Goal: Transaction & Acquisition: Purchase product/service

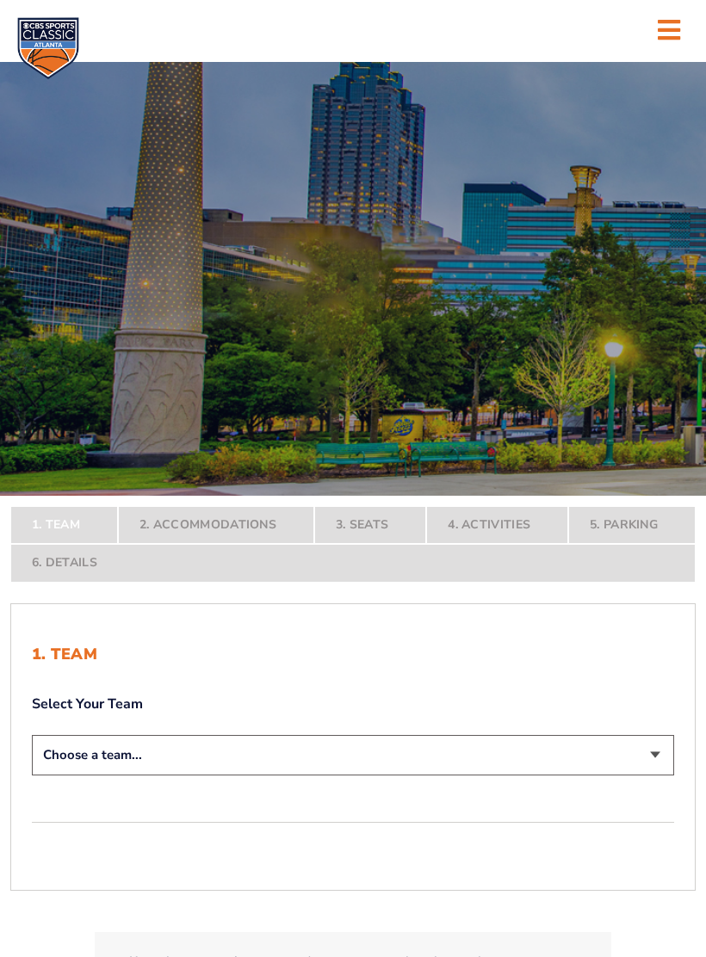
click at [651, 751] on select "Choose a team... [US_STATE] Wildcats [US_STATE] State Buckeyes [US_STATE] Tar H…" at bounding box center [353, 755] width 642 height 40
select select "12956"
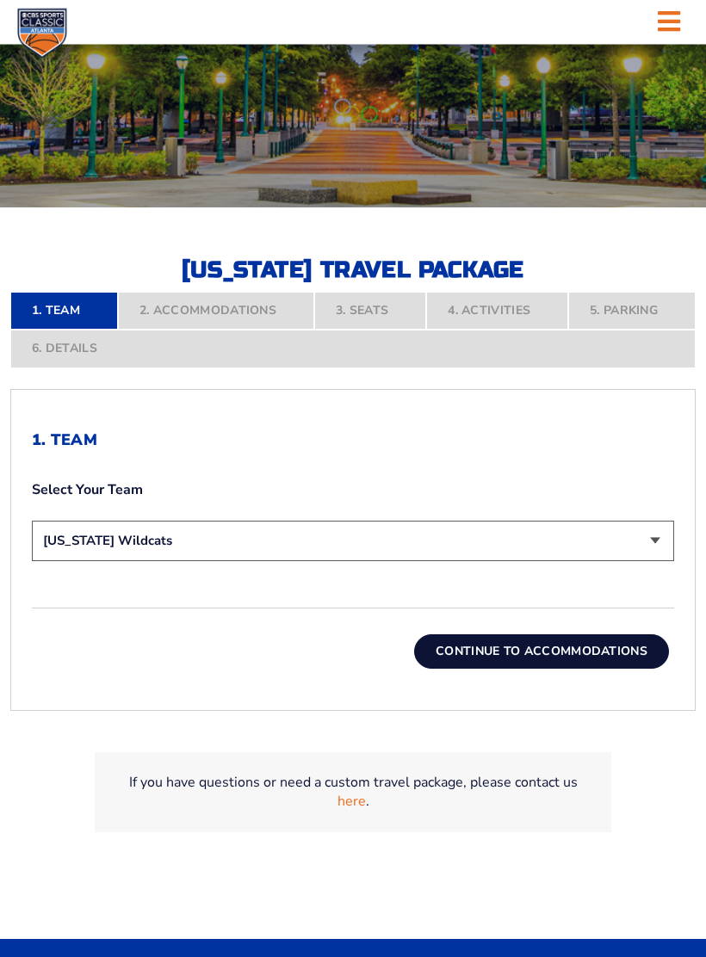
scroll to position [288, 0]
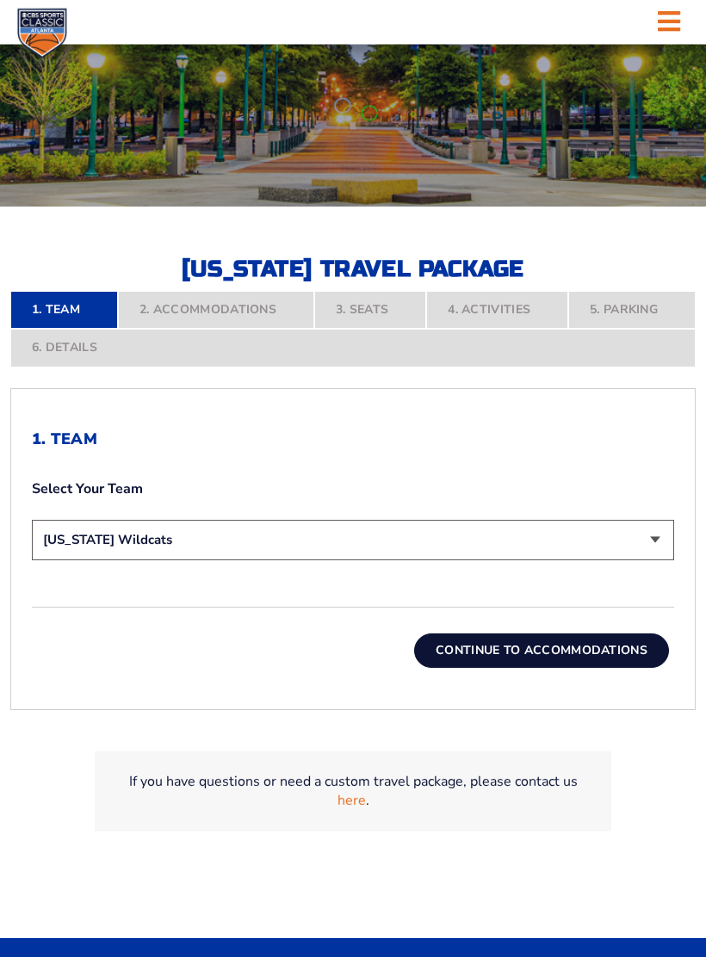
click at [563, 647] on button "Continue To Accommodations" at bounding box center [541, 652] width 255 height 34
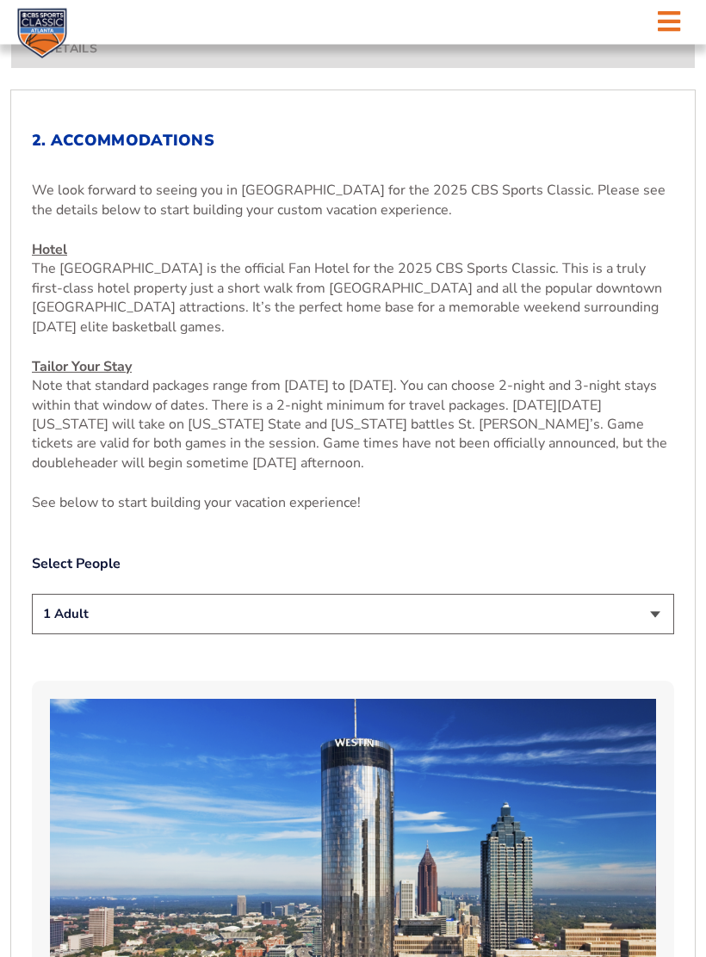
scroll to position [595, 0]
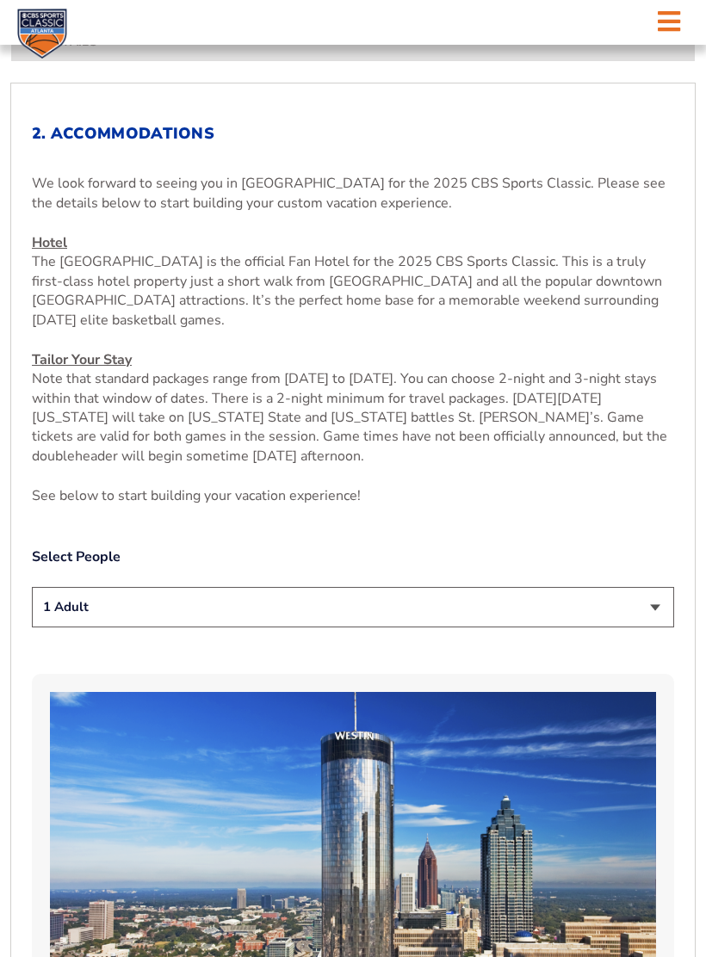
click at [653, 597] on select "1 Adult 2 Adults 3 Adults 4 Adults 2 Adults + 1 Child 2 Adults + 2 Children 2 A…" at bounding box center [353, 607] width 642 height 40
select select "2 Adults"
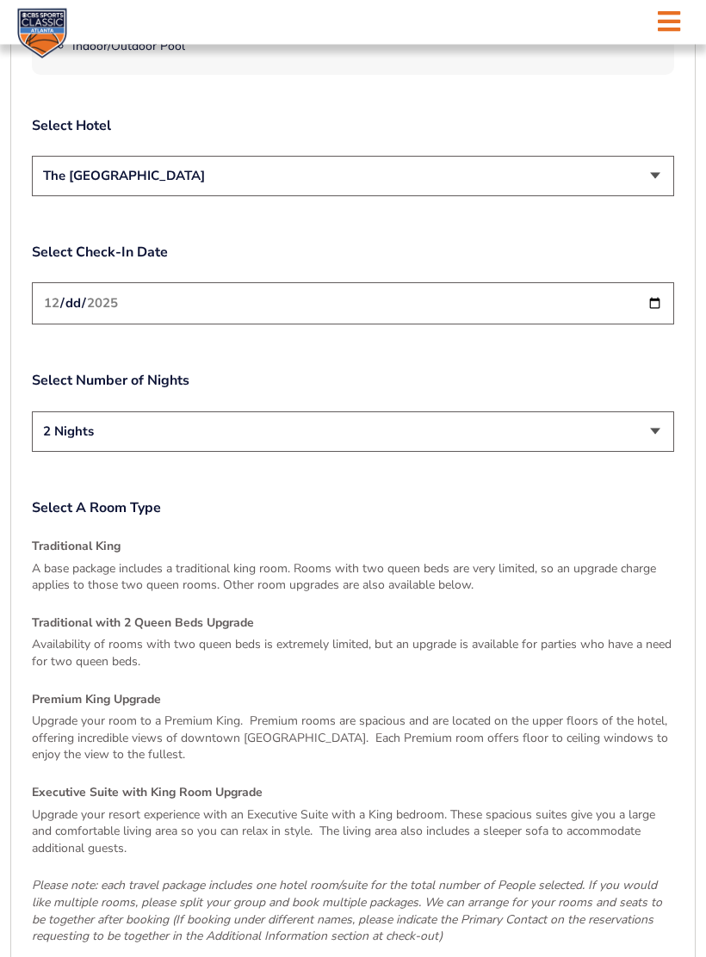
scroll to position [2057, 0]
click at [189, 614] on h4 "Traditional with 2 Queen Beds Upgrade" at bounding box center [353, 622] width 642 height 17
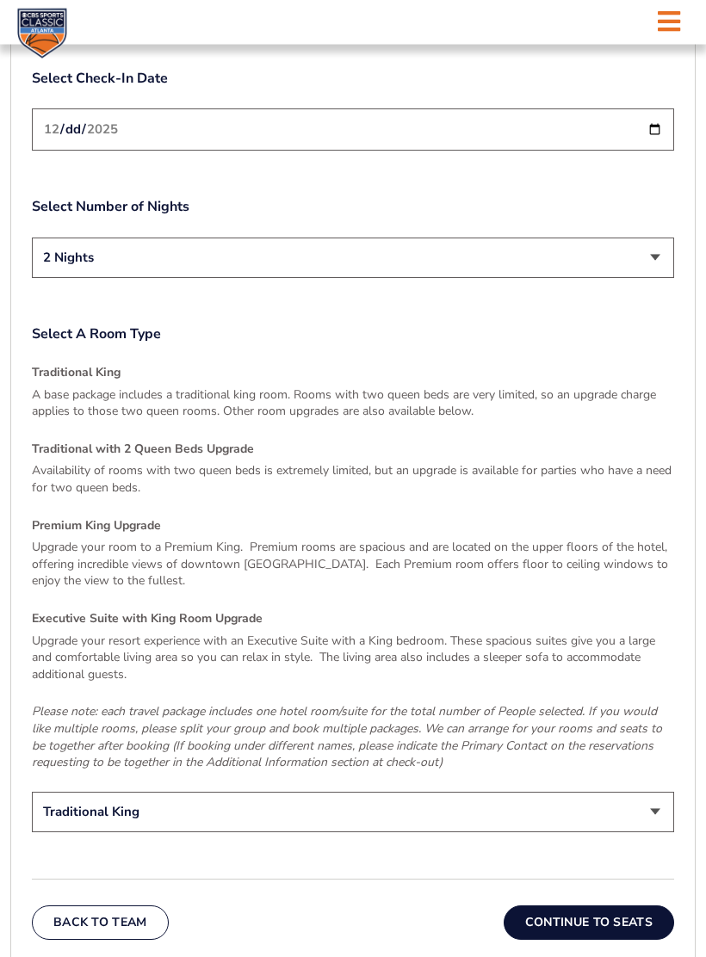
scroll to position [2298, 0]
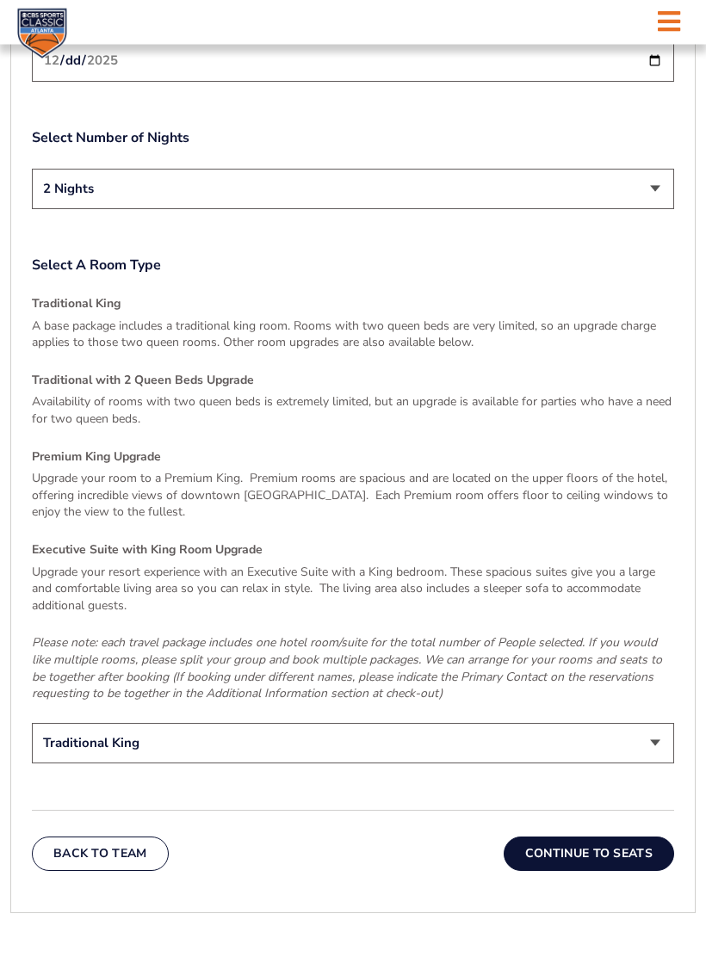
click at [654, 724] on select "Traditional King Traditional with 2 Queen Beds Upgrade (+$45 per night) Premium…" at bounding box center [353, 744] width 642 height 40
select select "Traditional with 2 Queen Beds Upgrade"
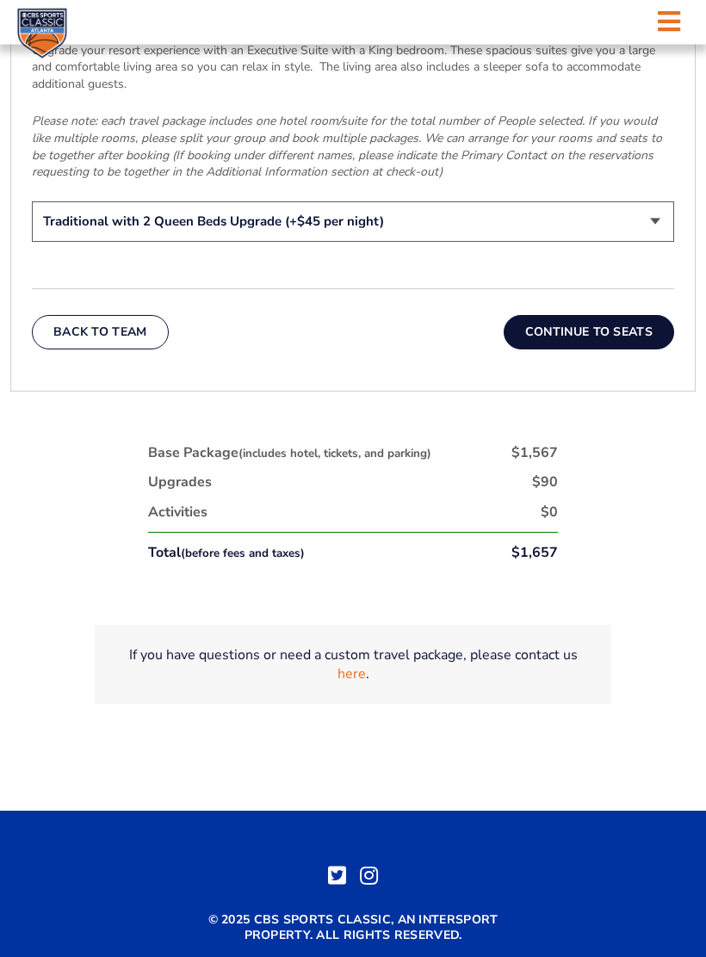
scroll to position [2822, 0]
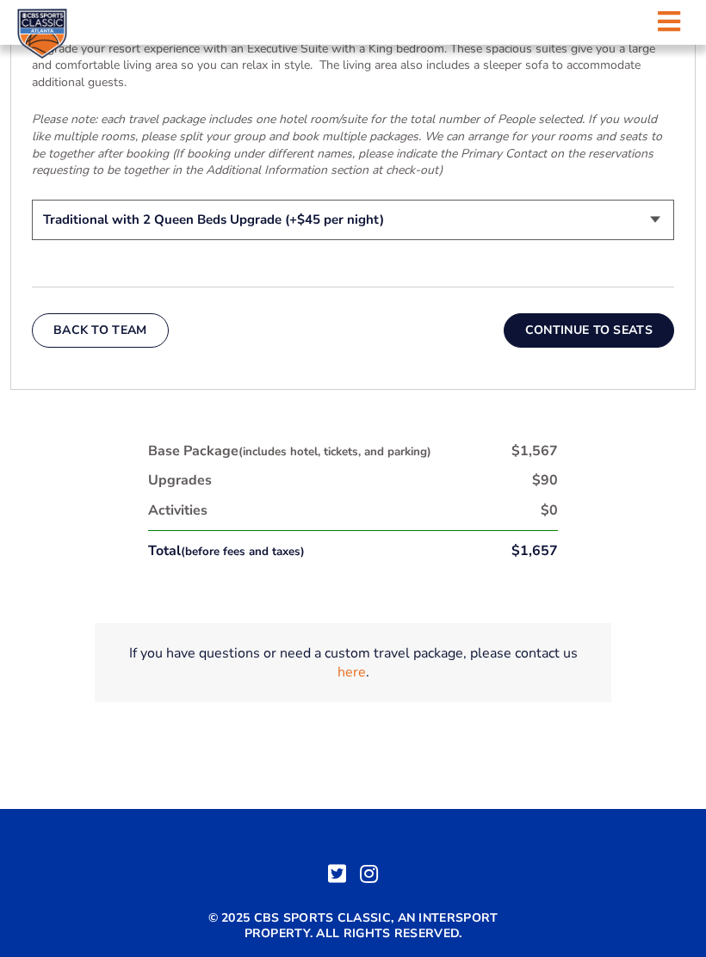
click at [579, 313] on button "Continue To Seats" at bounding box center [589, 330] width 170 height 34
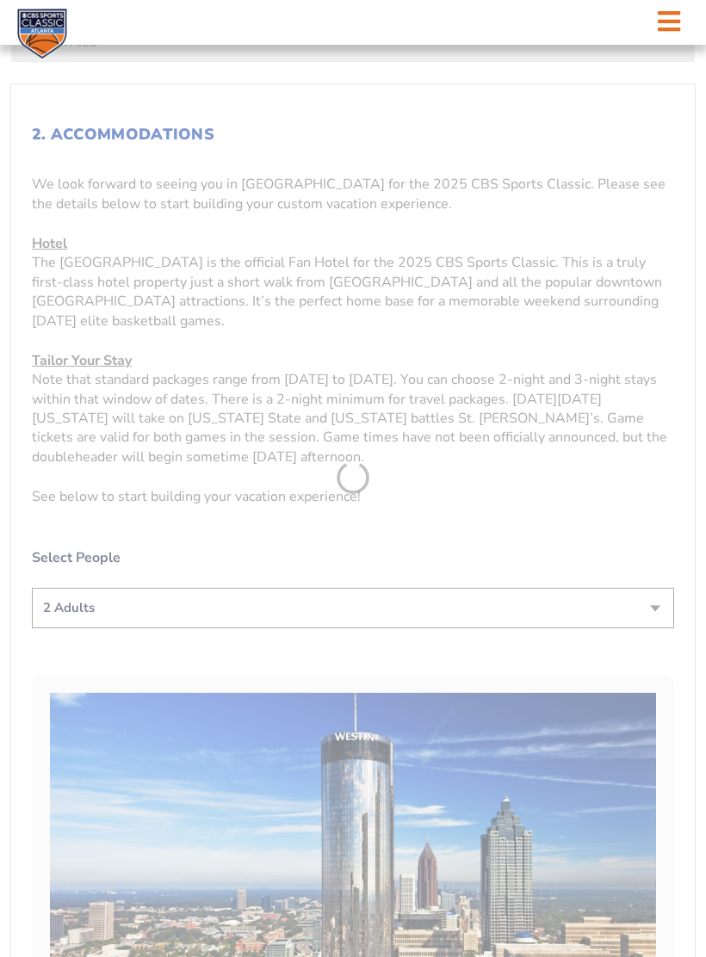
scroll to position [406, 0]
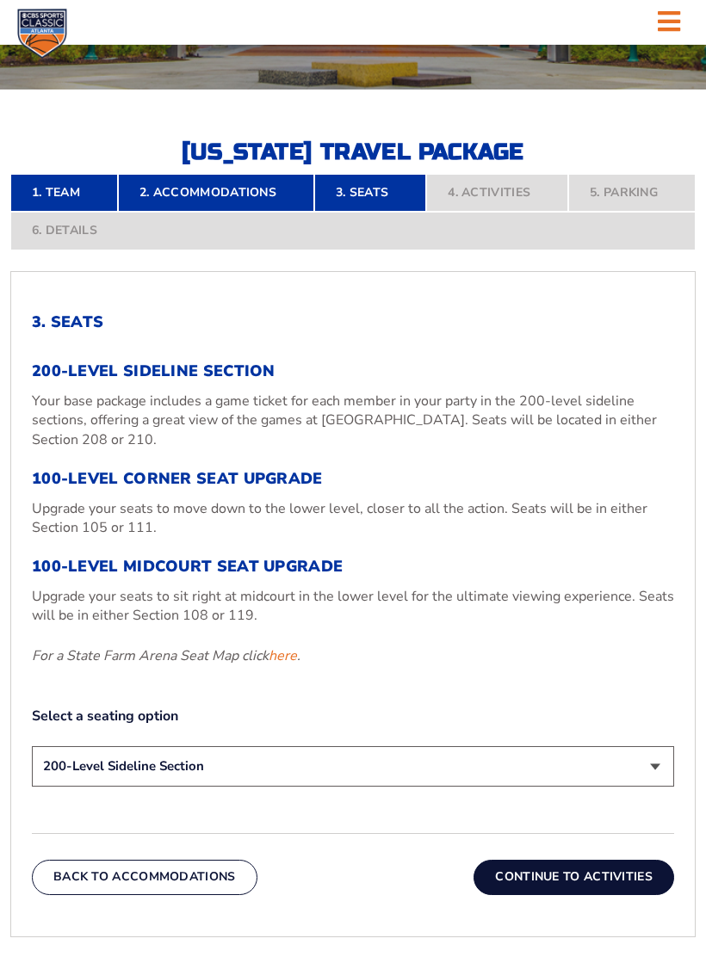
click at [280, 657] on link "here" at bounding box center [283, 656] width 28 height 19
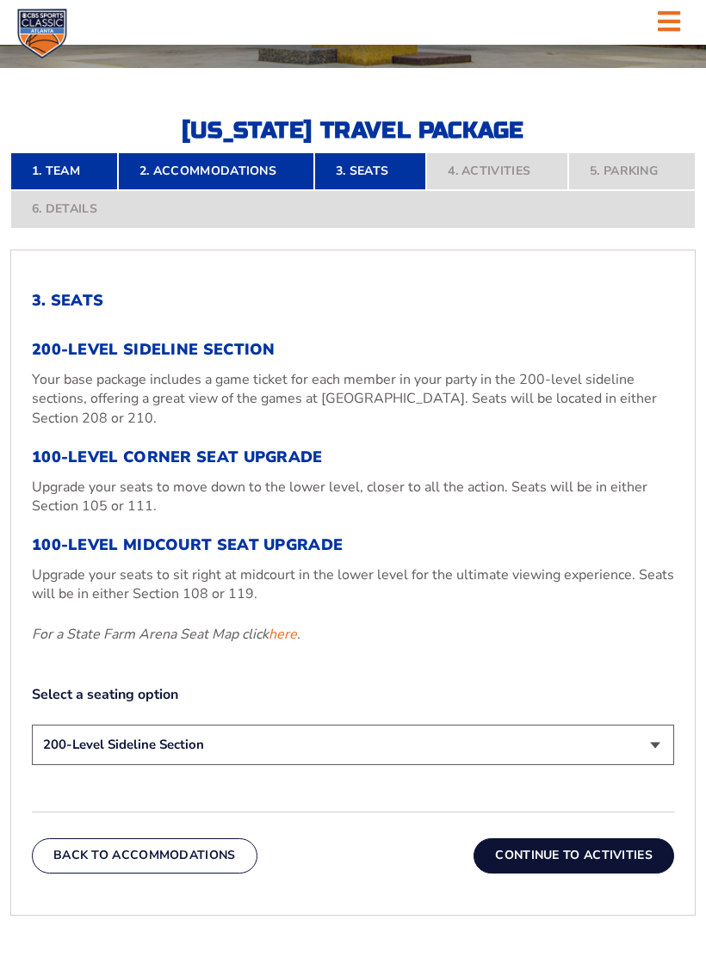
click at [280, 630] on link "here" at bounding box center [283, 634] width 28 height 19
click at [657, 740] on select "200-Level Sideline Section 100-Level Corner Seat Upgrade (+$120 per person) 100…" at bounding box center [353, 745] width 642 height 40
select select "100-Level Corner Seat Upgrade"
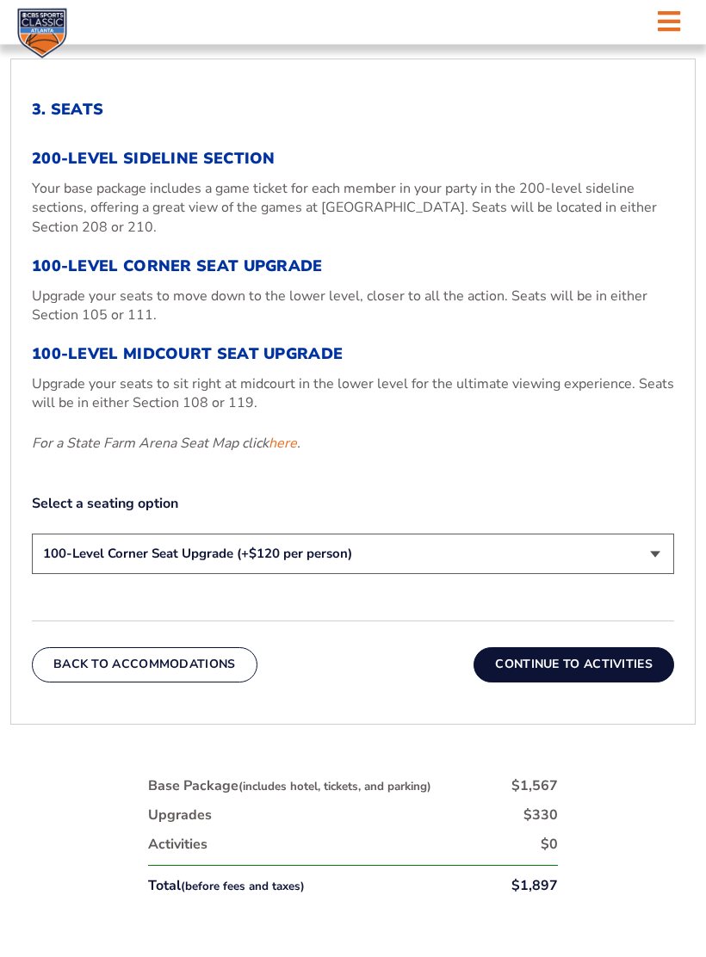
scroll to position [620, 0]
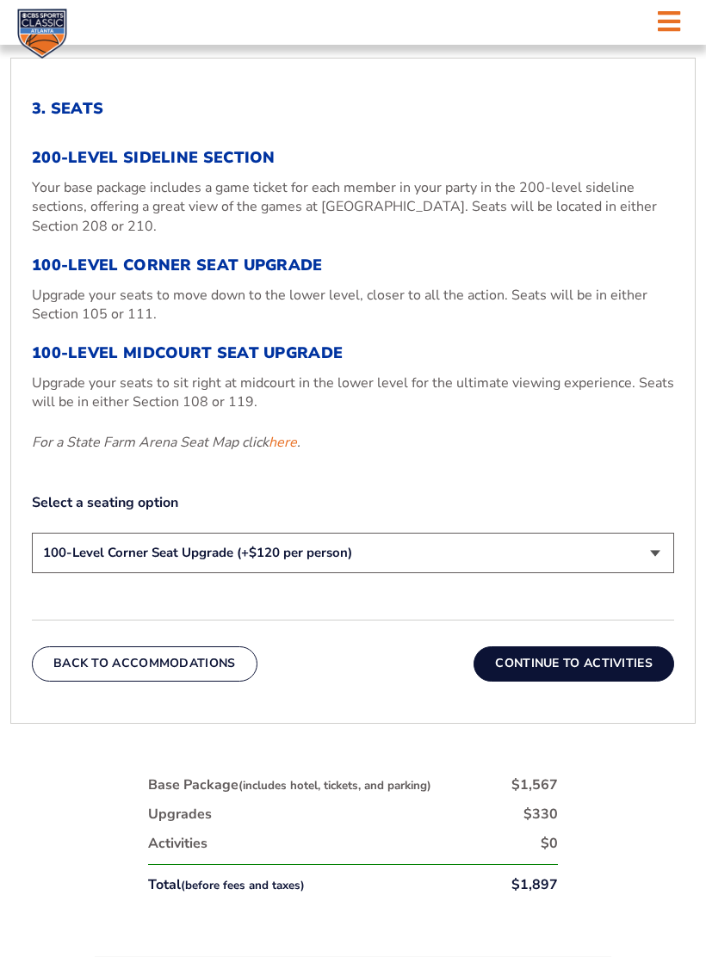
click at [592, 652] on button "Continue To Activities" at bounding box center [574, 664] width 201 height 34
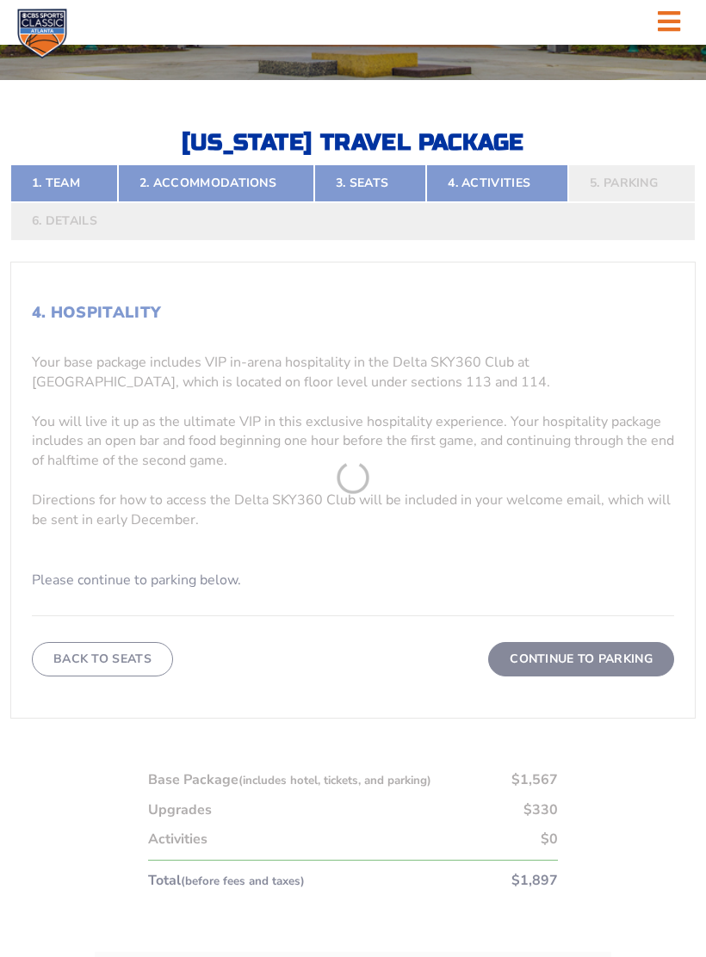
scroll to position [406, 0]
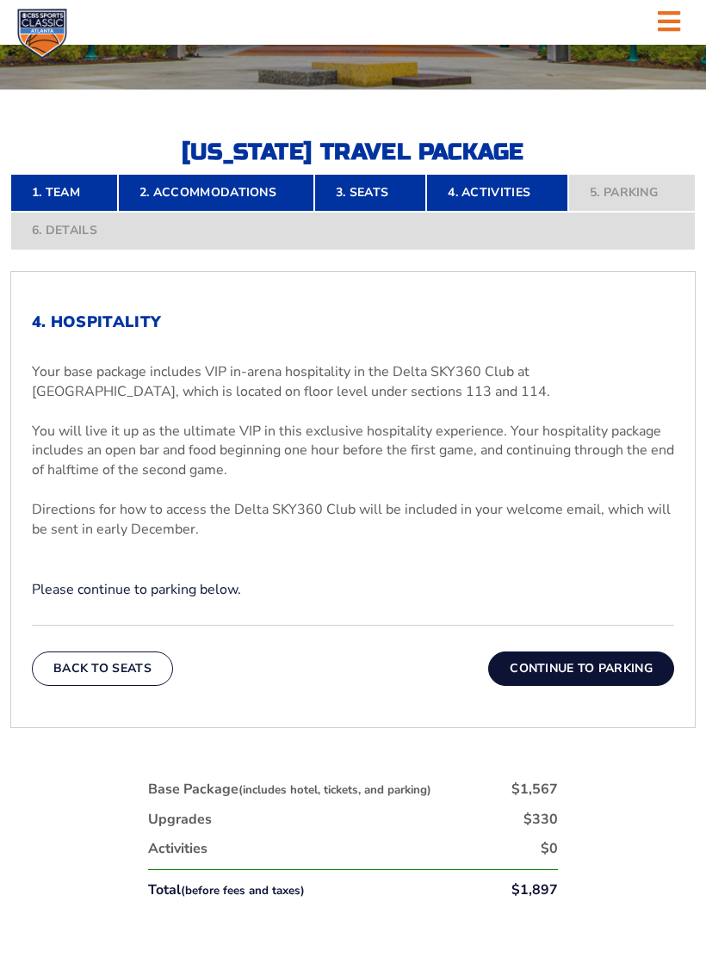
click at [595, 667] on button "Continue To Parking" at bounding box center [581, 669] width 186 height 34
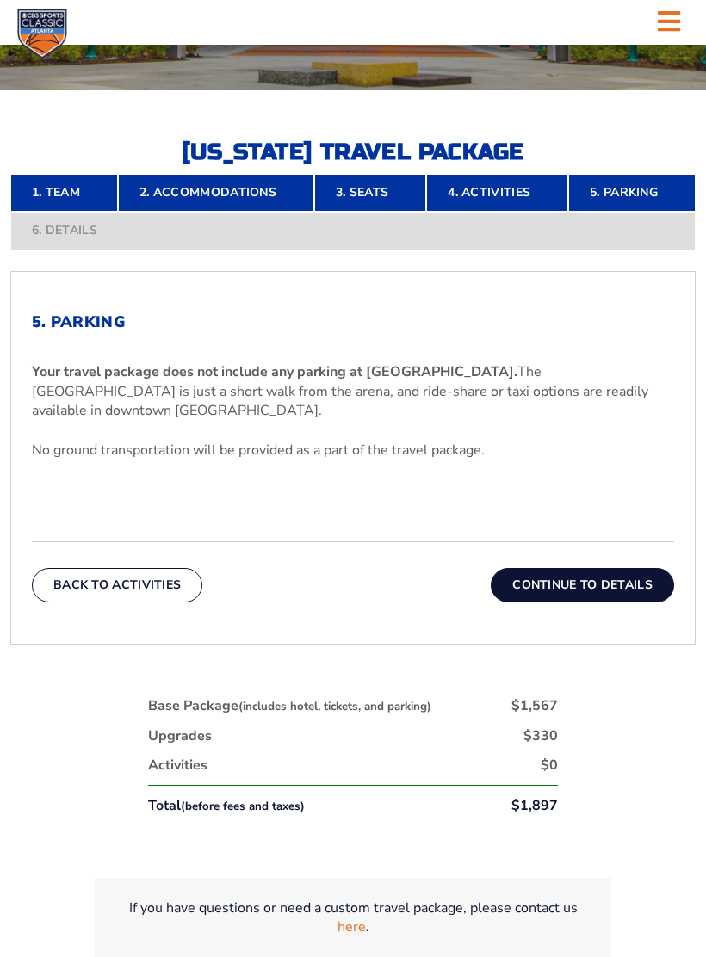
click at [576, 582] on button "Continue To Details" at bounding box center [582, 585] width 183 height 34
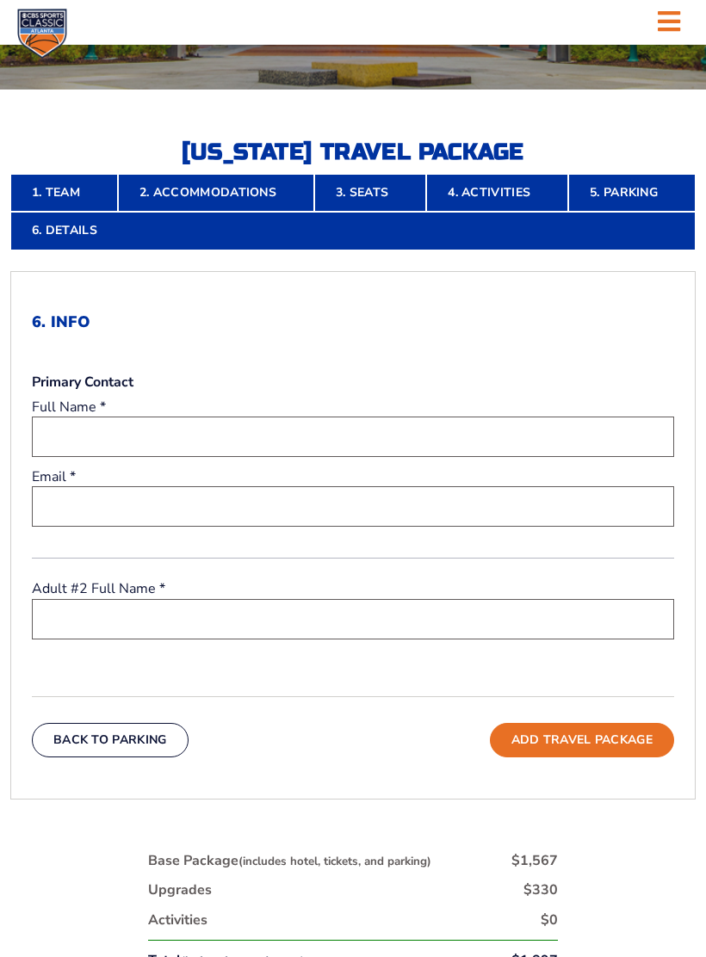
click at [125, 740] on button "Back To Parking" at bounding box center [110, 740] width 157 height 34
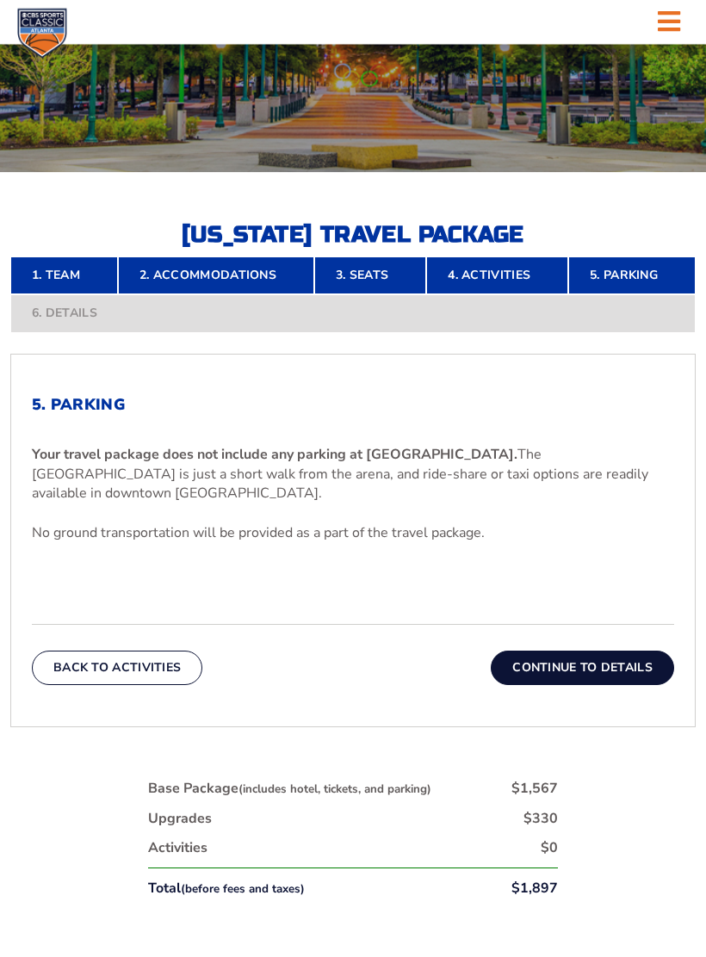
scroll to position [257, 0]
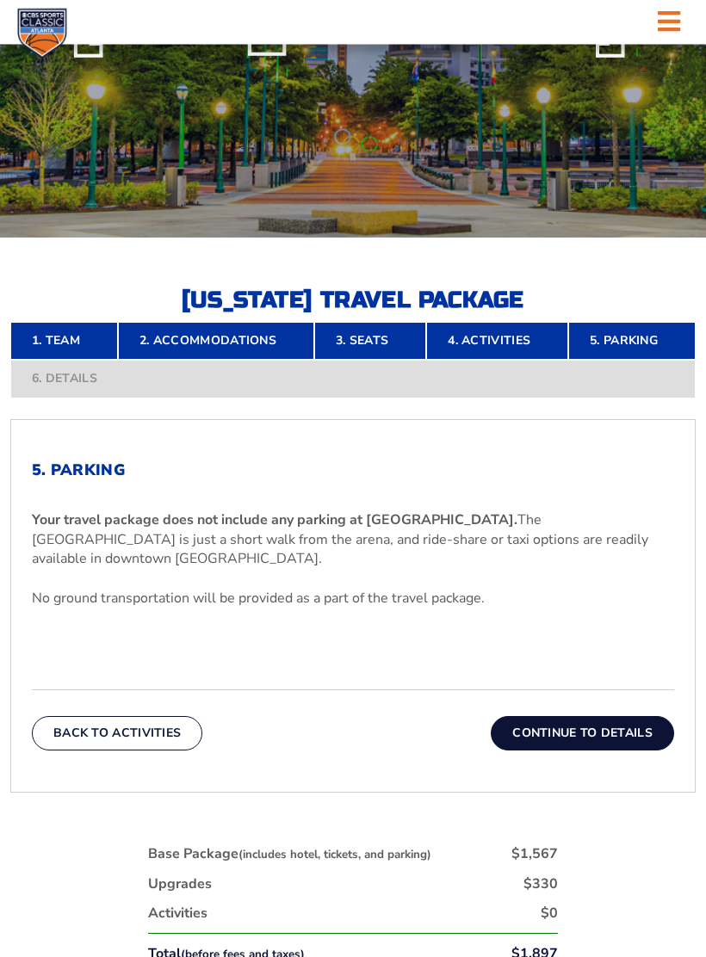
click at [568, 738] on button "Continue To Details" at bounding box center [582, 734] width 183 height 34
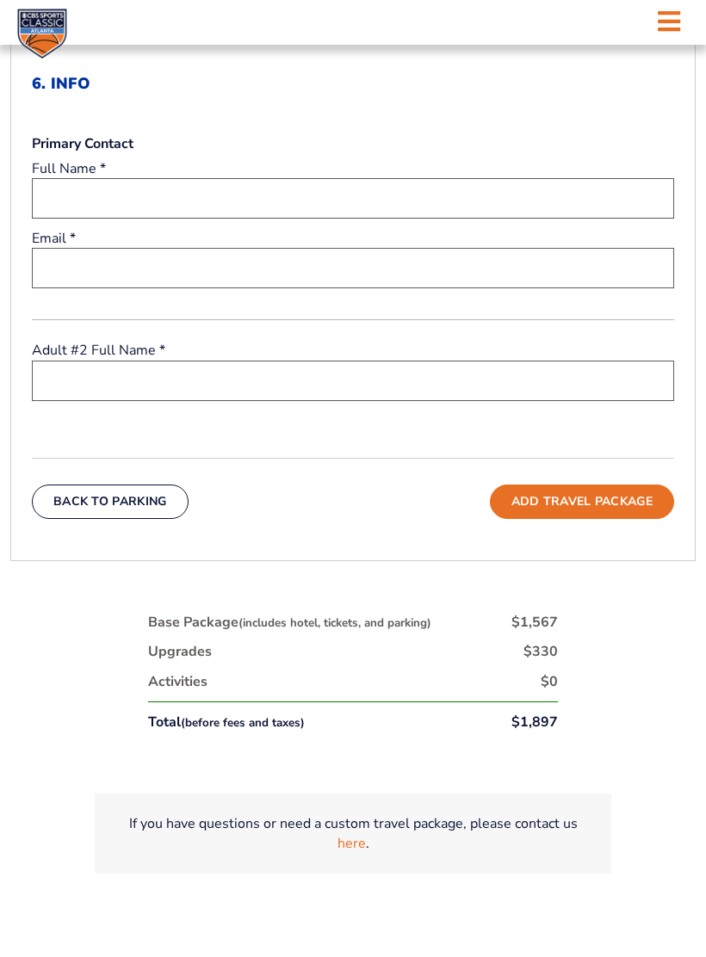
scroll to position [649, 0]
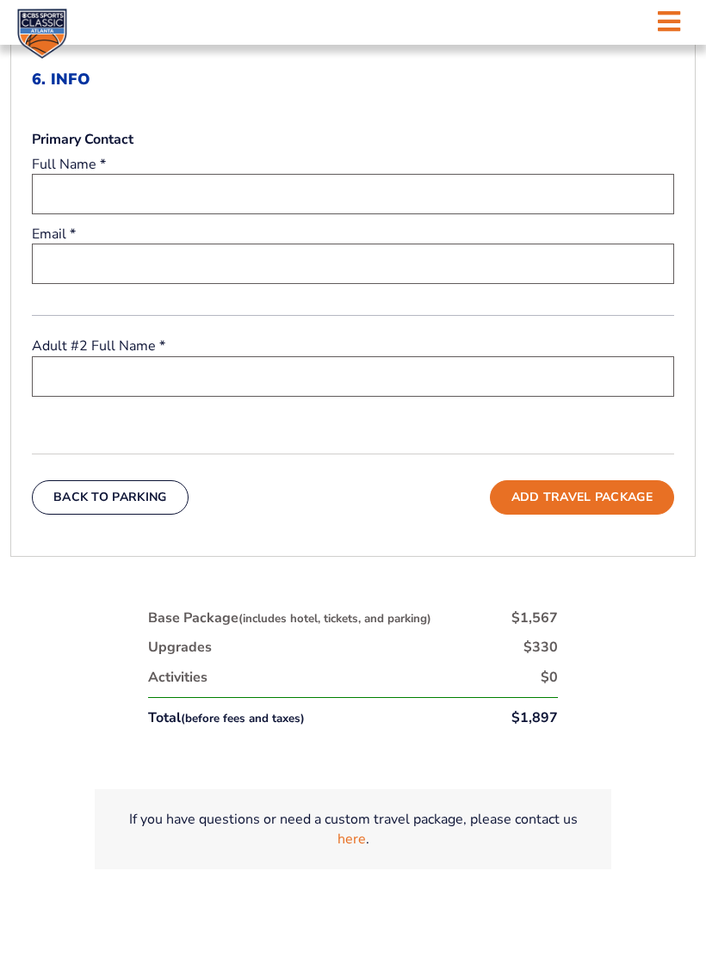
click at [127, 499] on button "Back To Parking" at bounding box center [110, 497] width 157 height 34
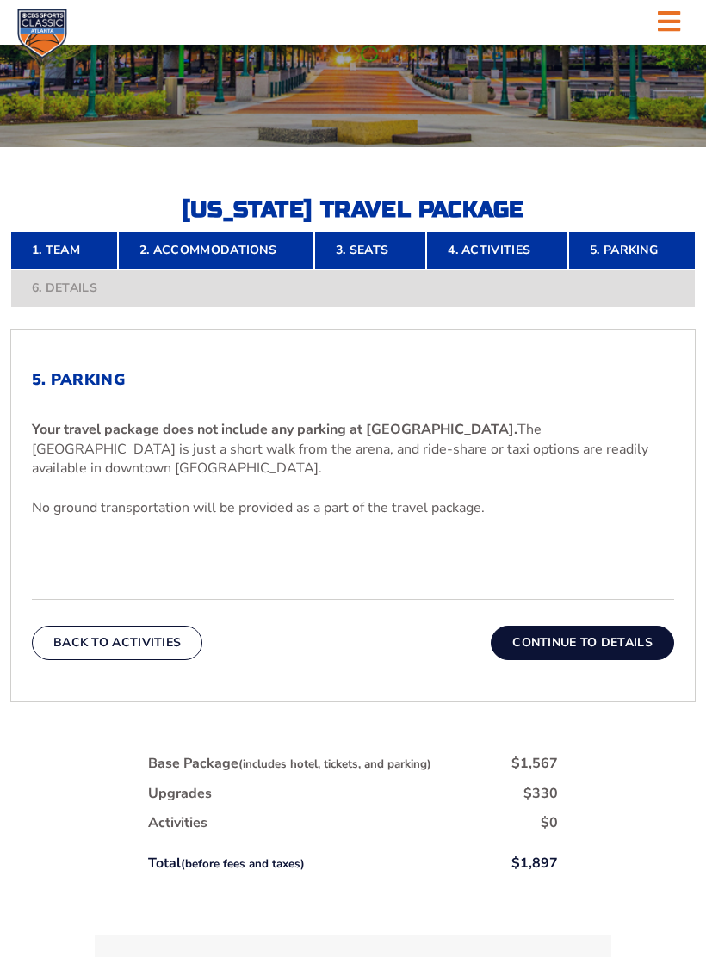
scroll to position [355, 0]
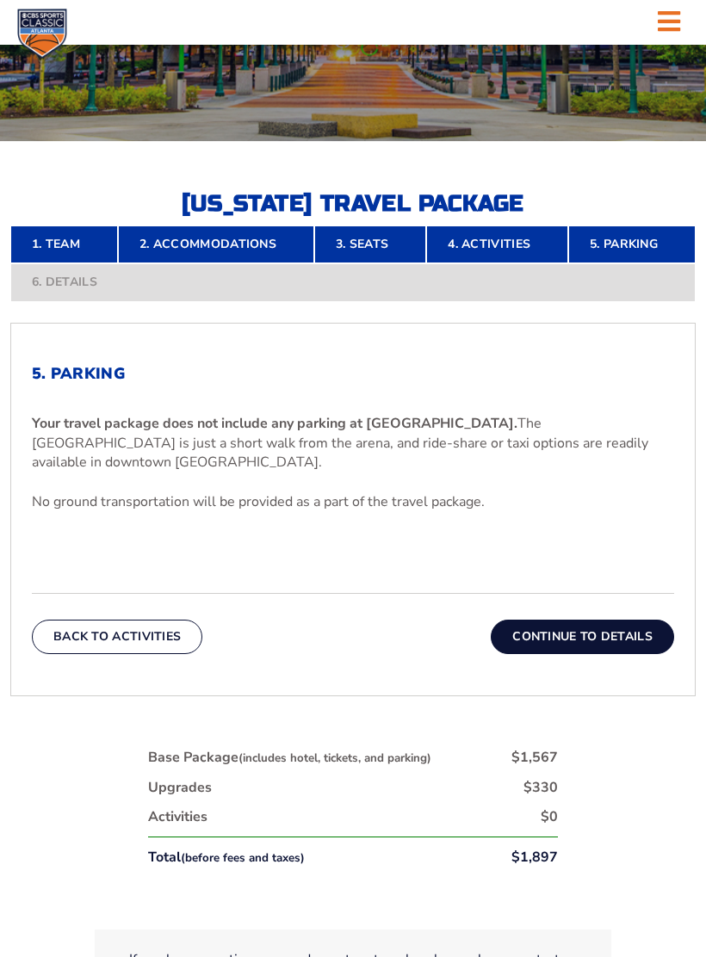
click at [596, 632] on button "Continue To Details" at bounding box center [582, 637] width 183 height 34
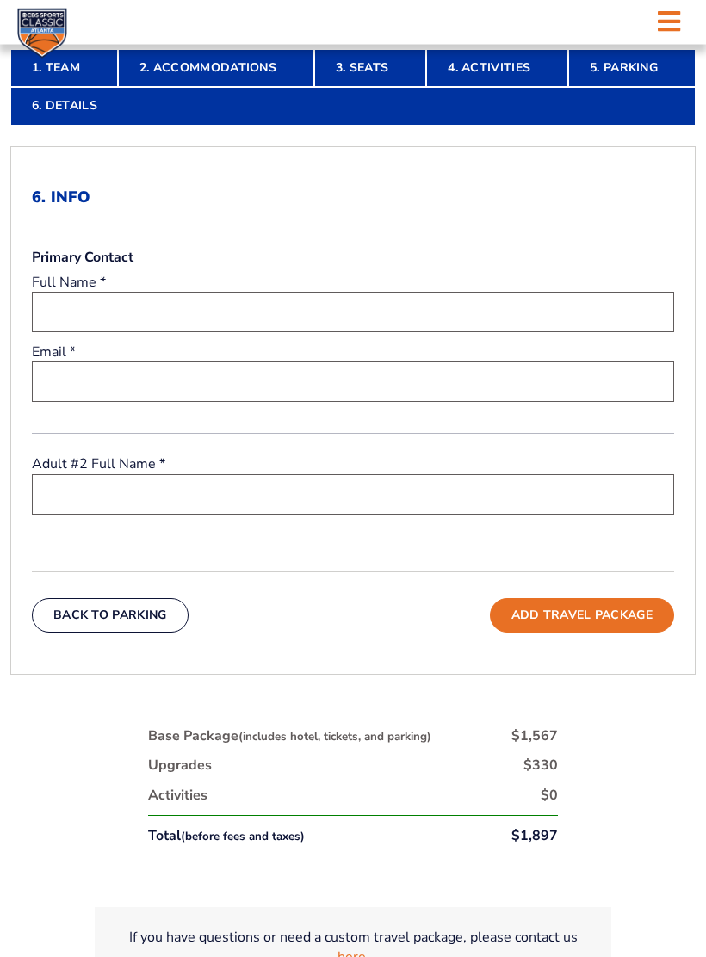
scroll to position [567, 0]
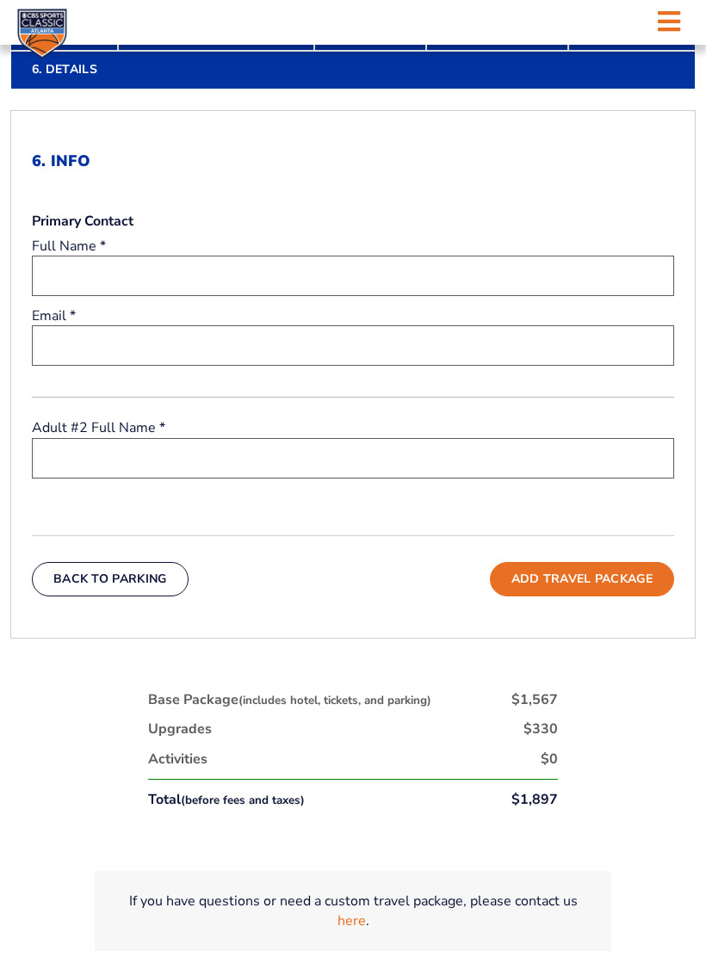
click at [616, 570] on button "Add Travel Package" at bounding box center [582, 579] width 184 height 34
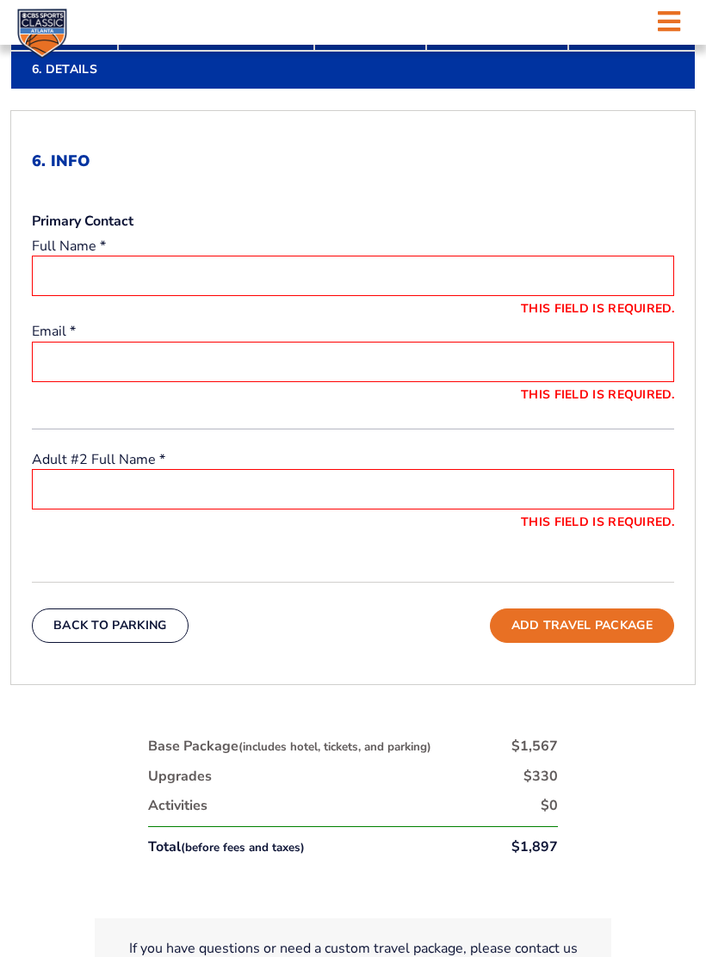
click at [131, 627] on button "Back To Parking" at bounding box center [110, 626] width 157 height 34
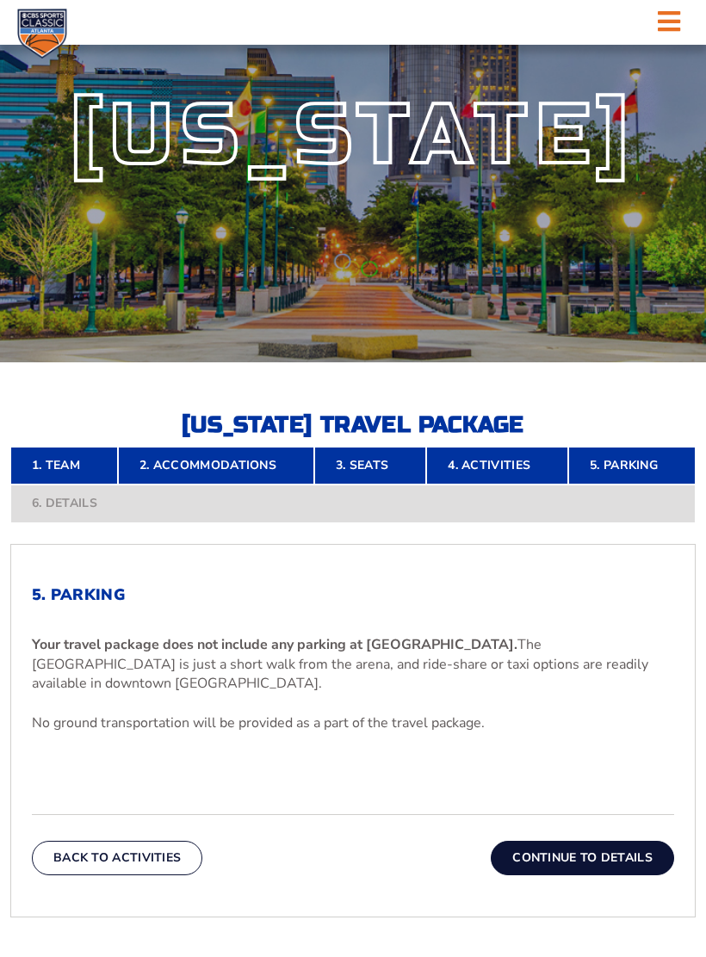
scroll to position [132, 0]
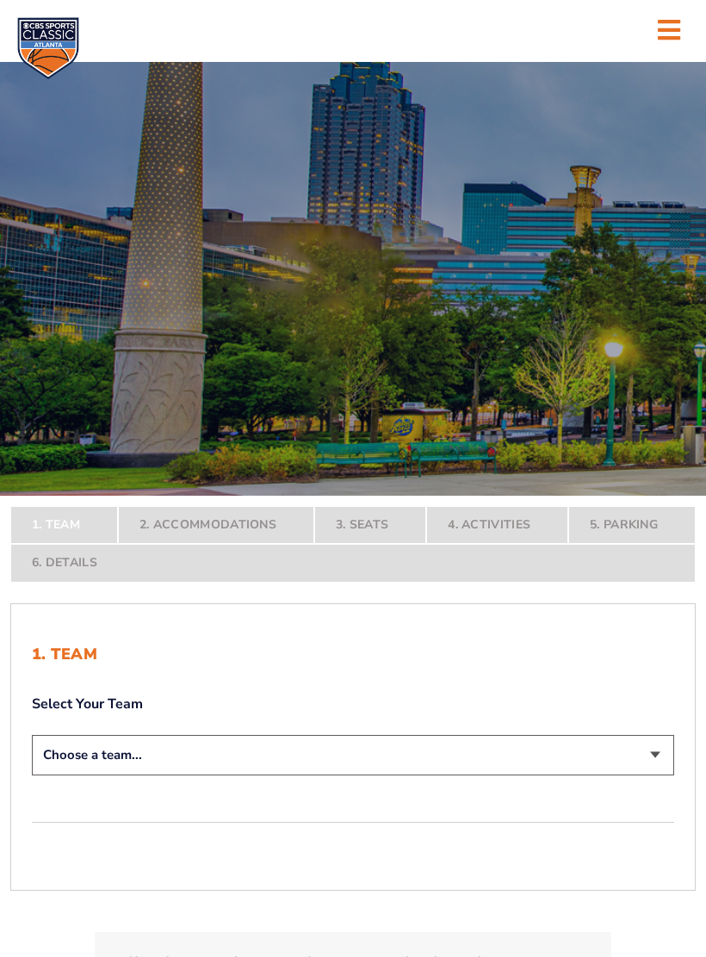
click at [654, 753] on select "Choose a team... Kentucky Wildcats Ohio State Buckeyes North Carolina Tar Heels…" at bounding box center [353, 755] width 642 height 40
select select "12956"
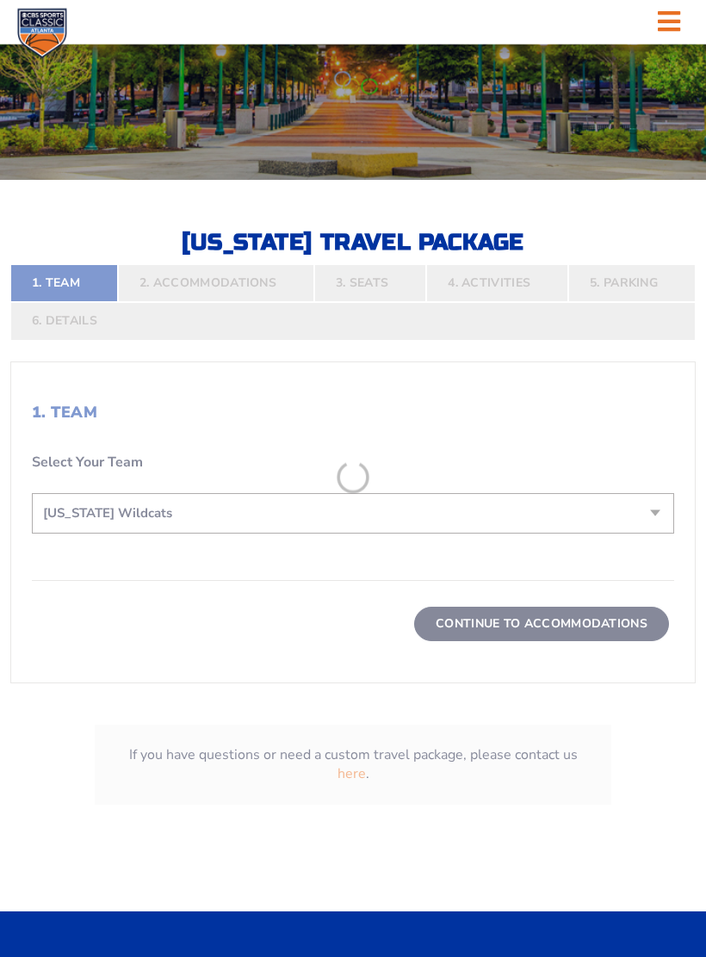
scroll to position [316, 0]
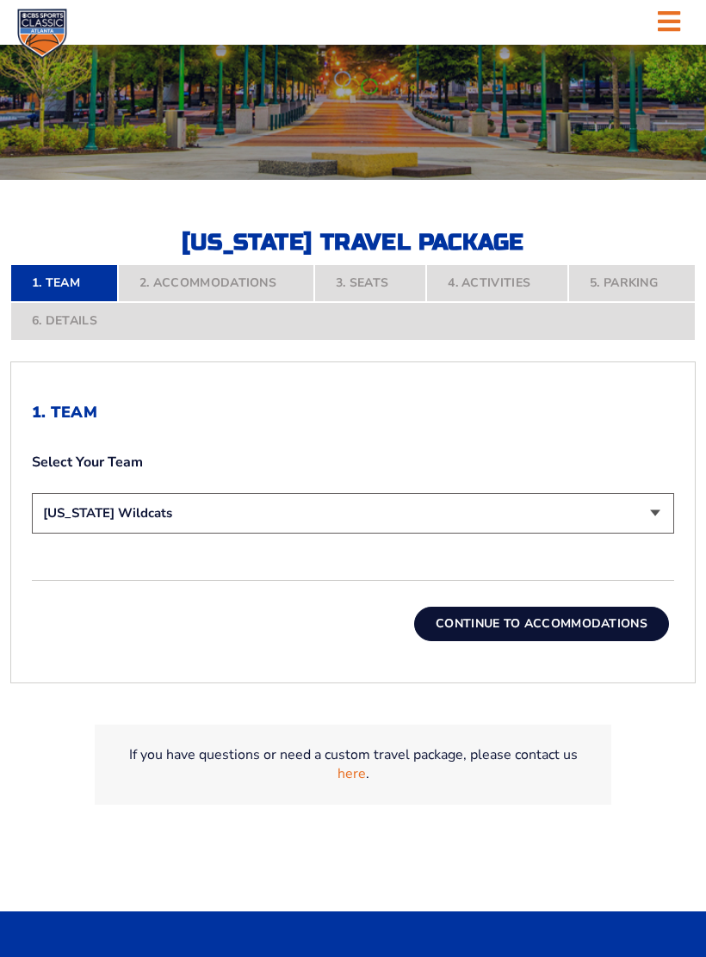
click at [574, 607] on button "Continue To Accommodations" at bounding box center [541, 624] width 255 height 34
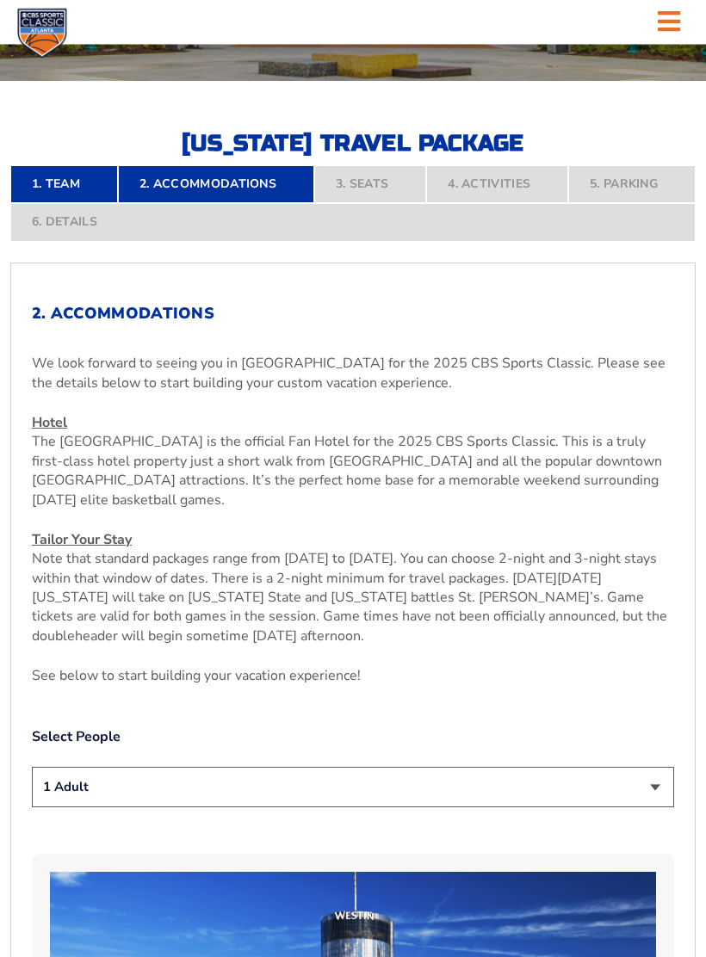
scroll to position [435, 0]
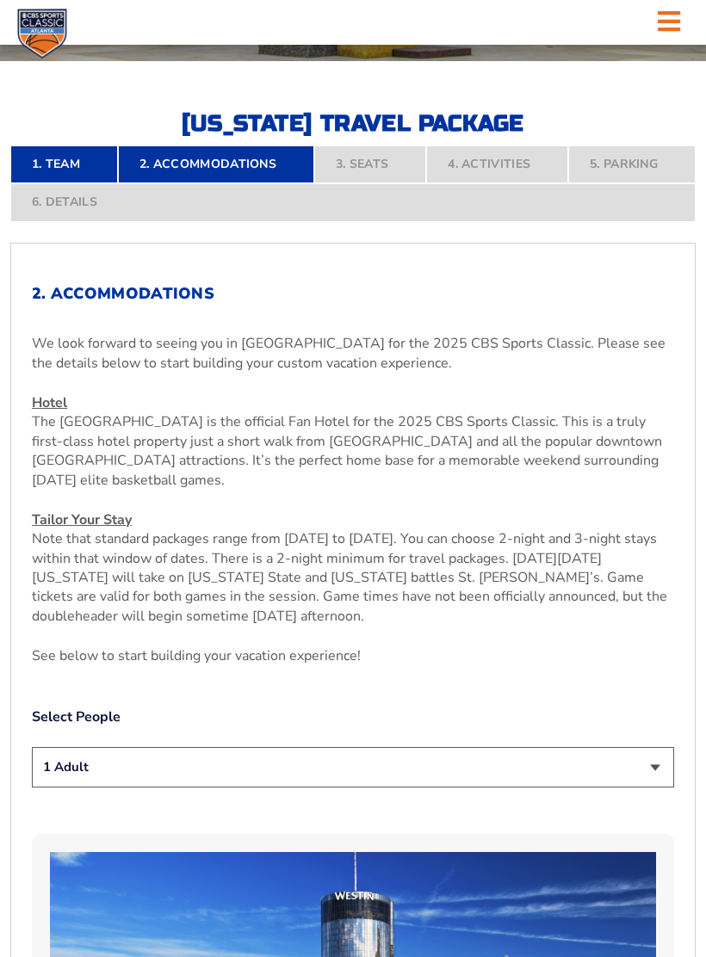
click at [655, 757] on select "1 Adult 2 Adults 3 Adults 4 Adults 2 Adults + 1 Child 2 Adults + 2 Children 2 A…" at bounding box center [353, 767] width 642 height 40
select select "2 Adults"
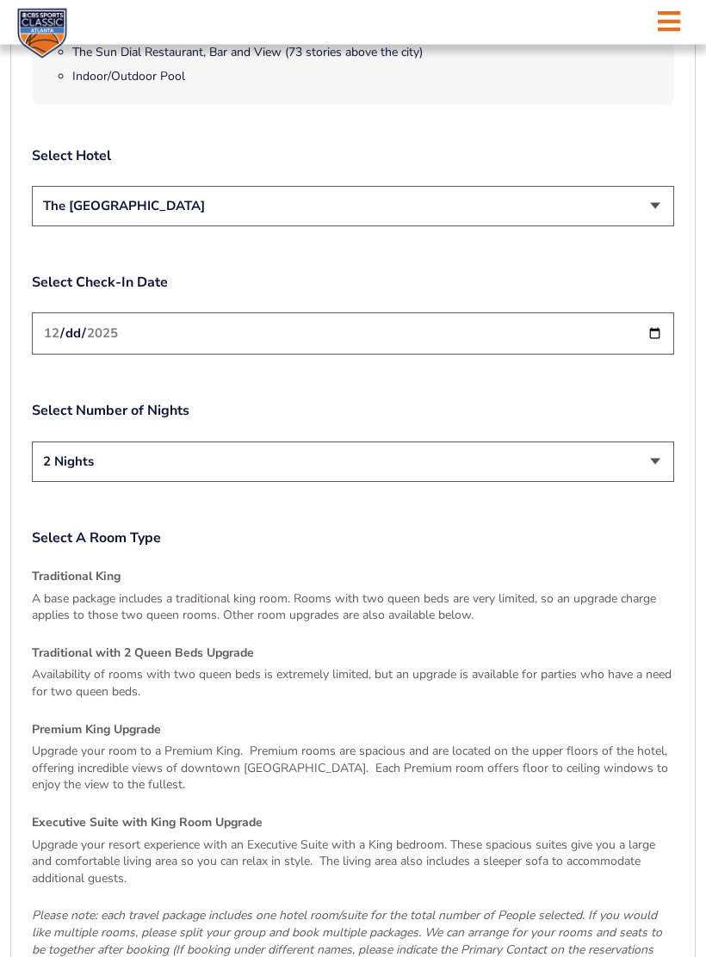
scroll to position [2027, 0]
click at [150, 644] on h4 "Traditional with 2 Queen Beds Upgrade" at bounding box center [353, 652] width 642 height 17
click at [135, 666] on p "Availability of rooms with two queen beds is extremely limited, but an upgrade …" at bounding box center [353, 683] width 642 height 34
click at [169, 644] on h4 "Traditional with 2 Queen Beds Upgrade" at bounding box center [353, 652] width 642 height 17
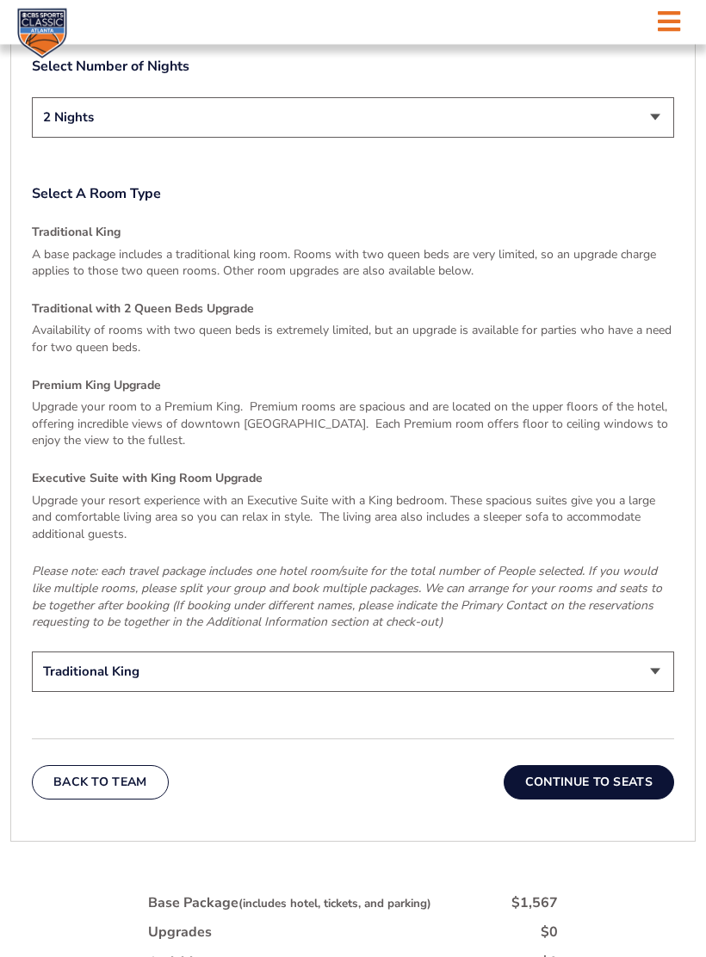
click at [654, 653] on select "Traditional King Traditional with 2 Queen Beds Upgrade (+$45 per night) Premium…" at bounding box center [353, 673] width 642 height 40
select select "Traditional with 2 Queen Beds Upgrade"
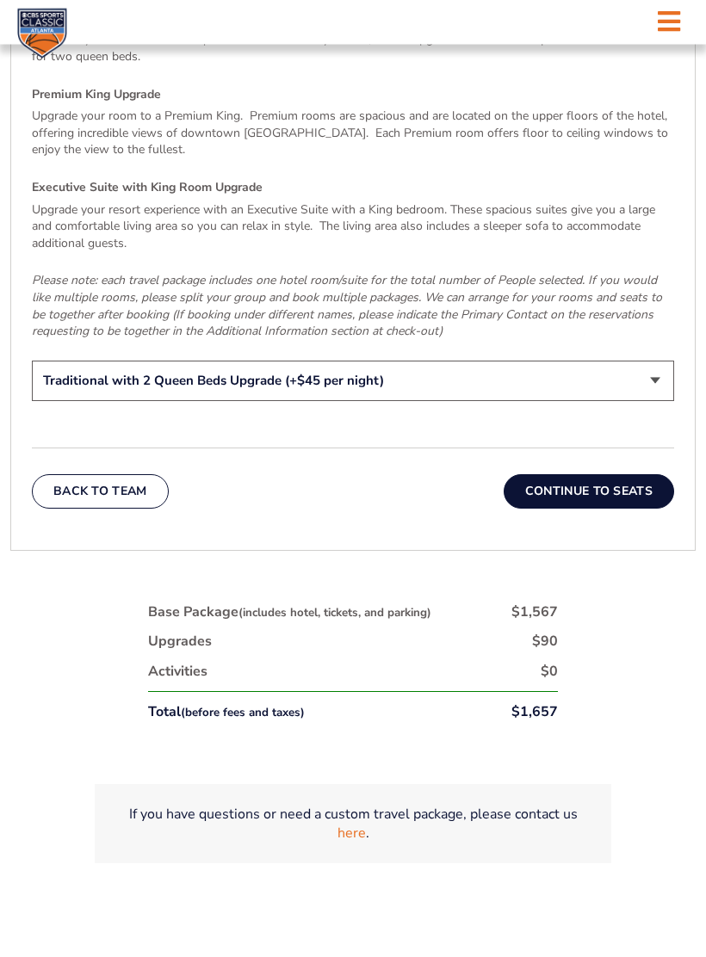
scroll to position [2662, 0]
click at [591, 474] on button "Continue To Seats" at bounding box center [589, 491] width 170 height 34
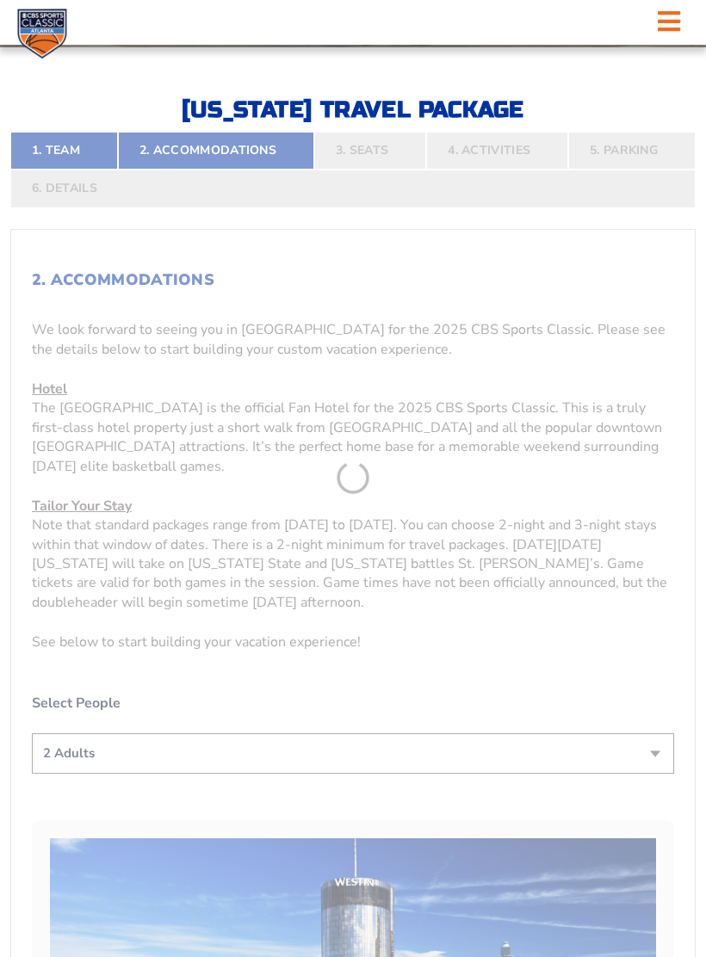
scroll to position [406, 0]
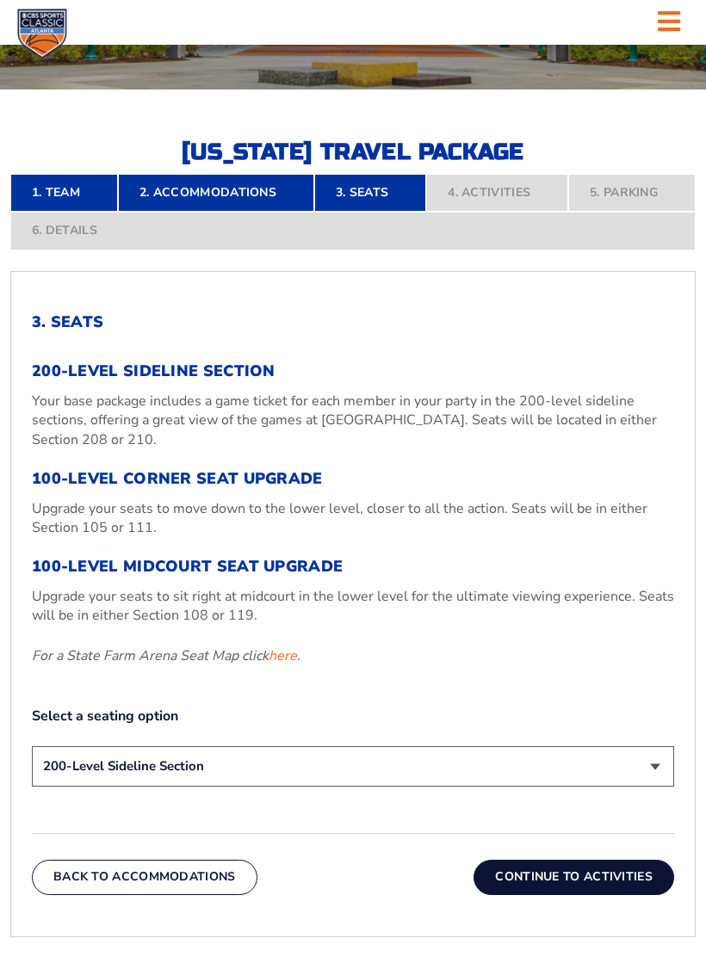
click at [653, 759] on select "200-Level Sideline Section 100-Level Corner Seat Upgrade (+$120 per person) 100…" at bounding box center [353, 766] width 642 height 40
select select "100-Level Corner Seat Upgrade"
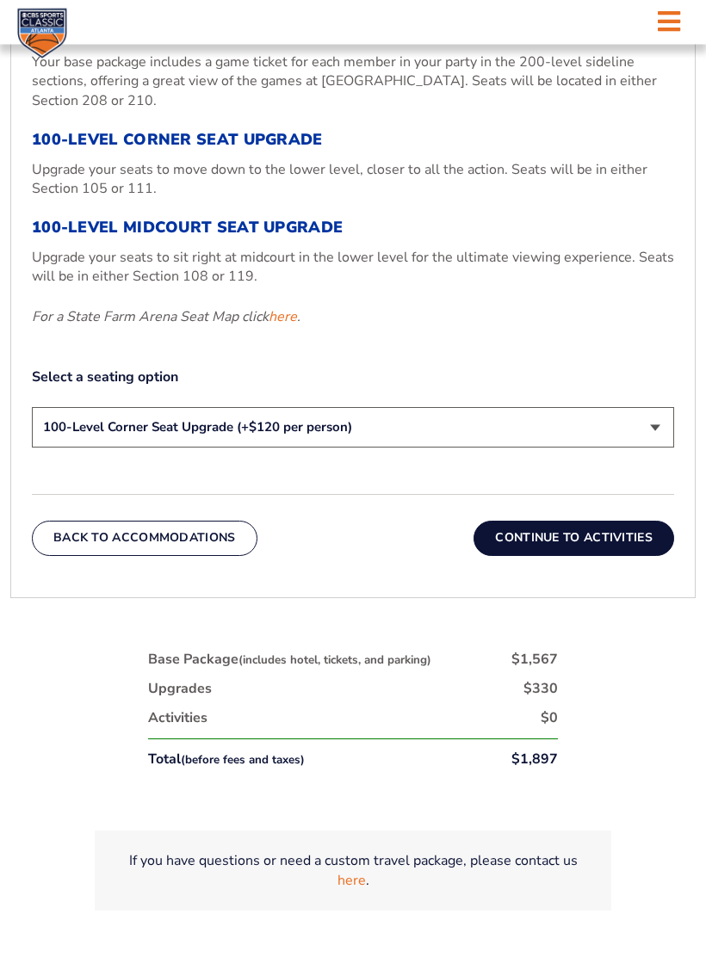
scroll to position [721, 0]
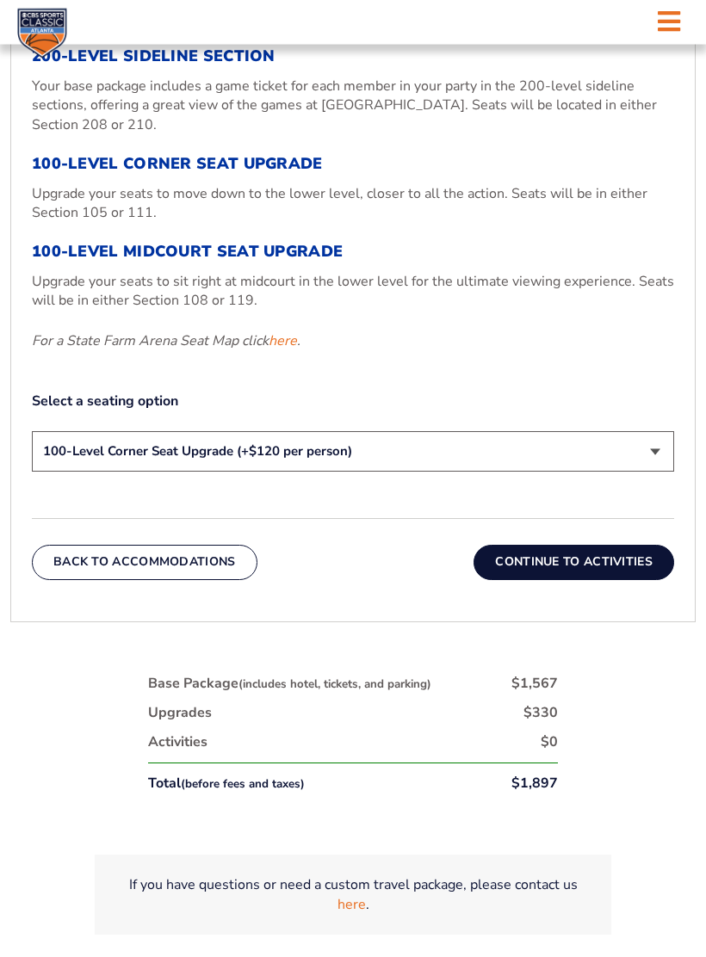
click at [592, 549] on button "Continue To Activities" at bounding box center [574, 563] width 201 height 34
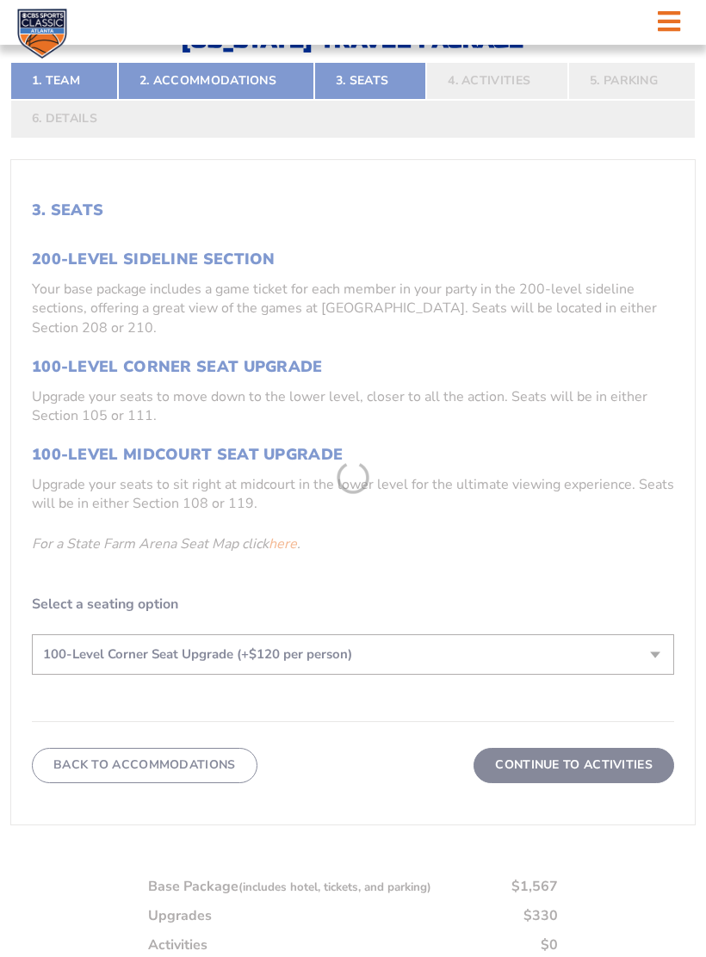
scroll to position [406, 0]
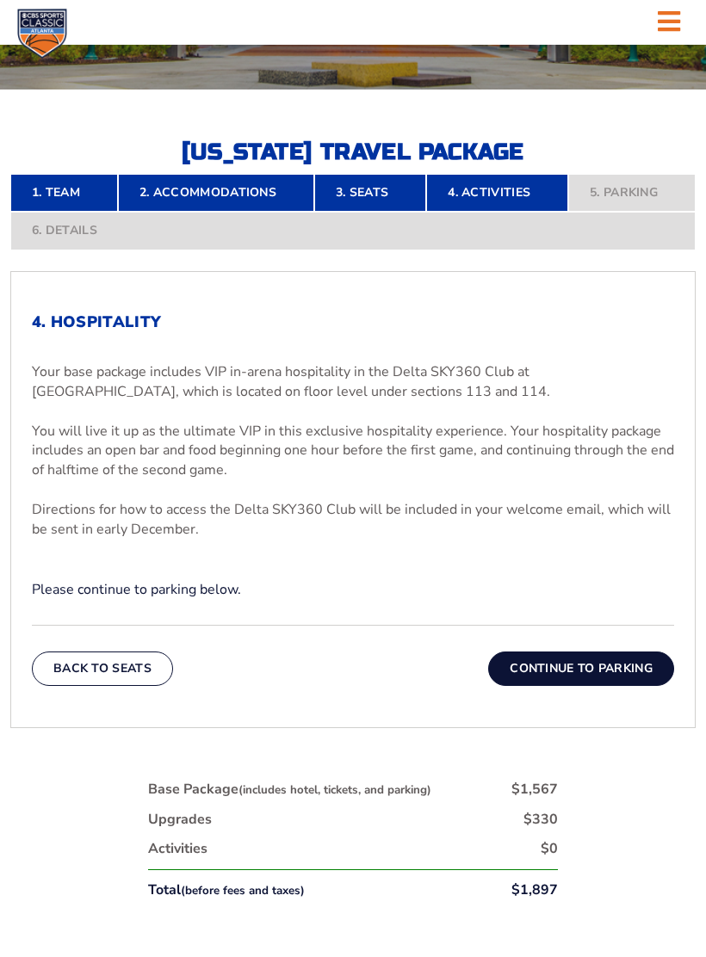
click at [578, 672] on button "Continue To Parking" at bounding box center [581, 669] width 186 height 34
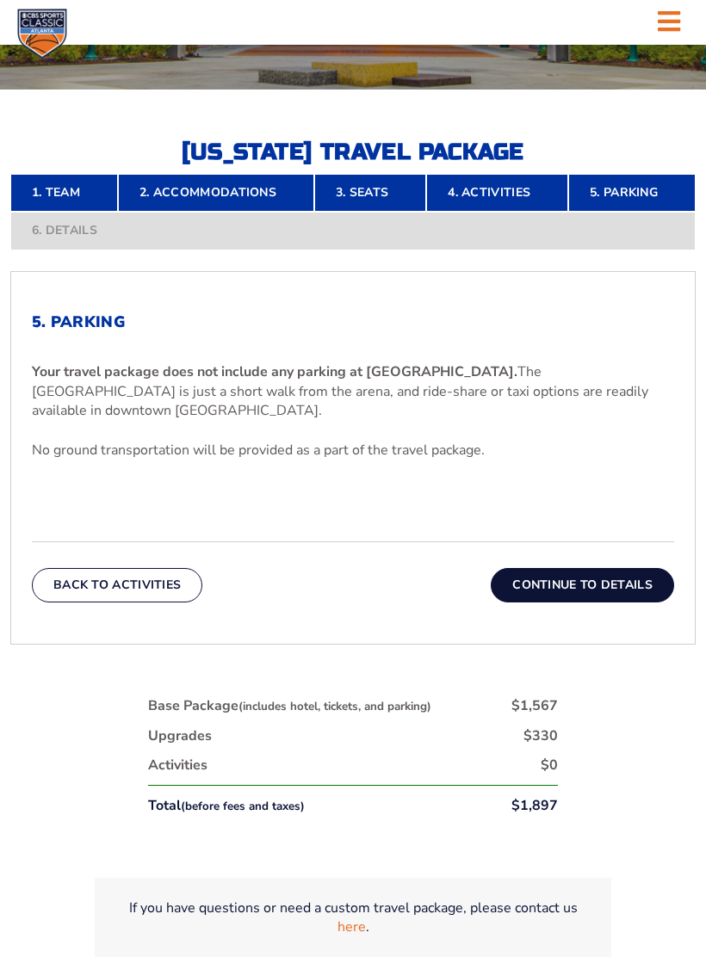
click at [594, 585] on button "Continue To Details" at bounding box center [582, 585] width 183 height 34
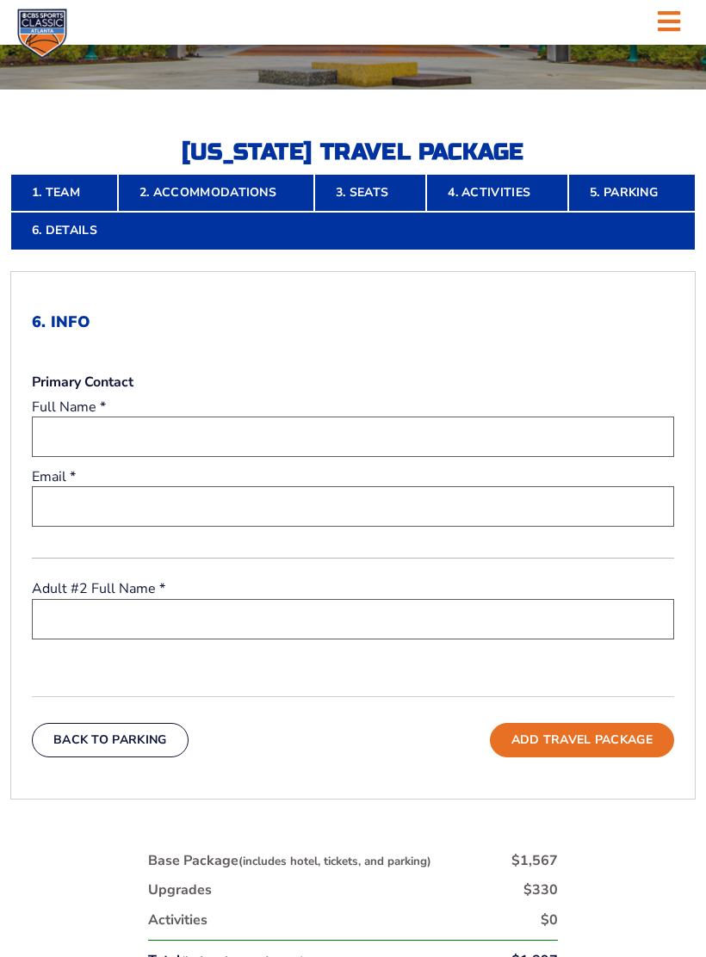
click at [598, 736] on button "Add Travel Package" at bounding box center [582, 740] width 184 height 34
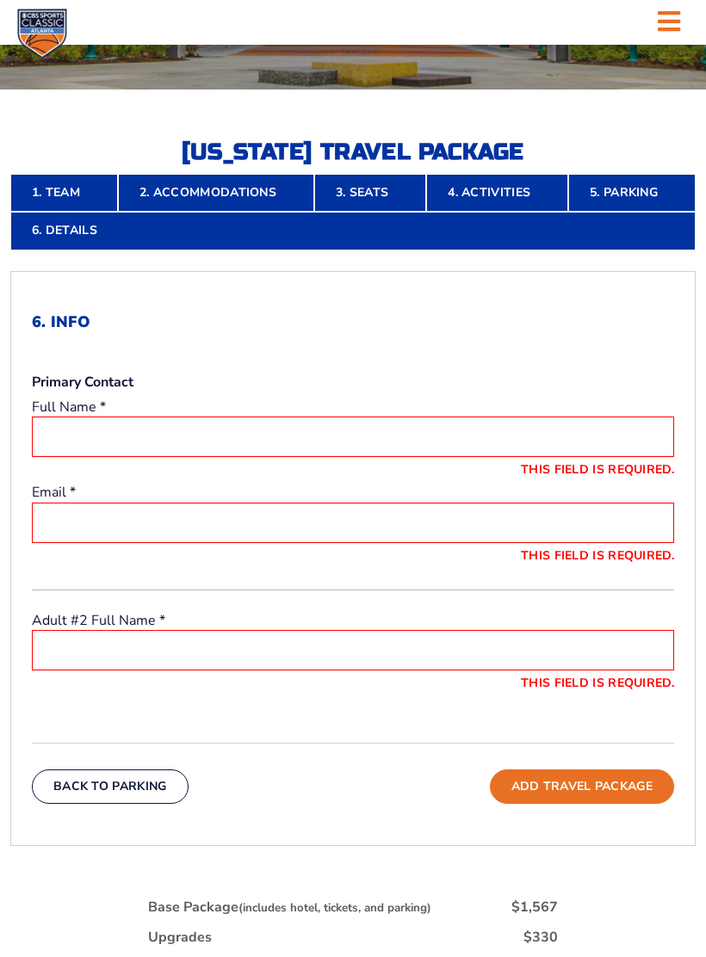
scroll to position [367, 0]
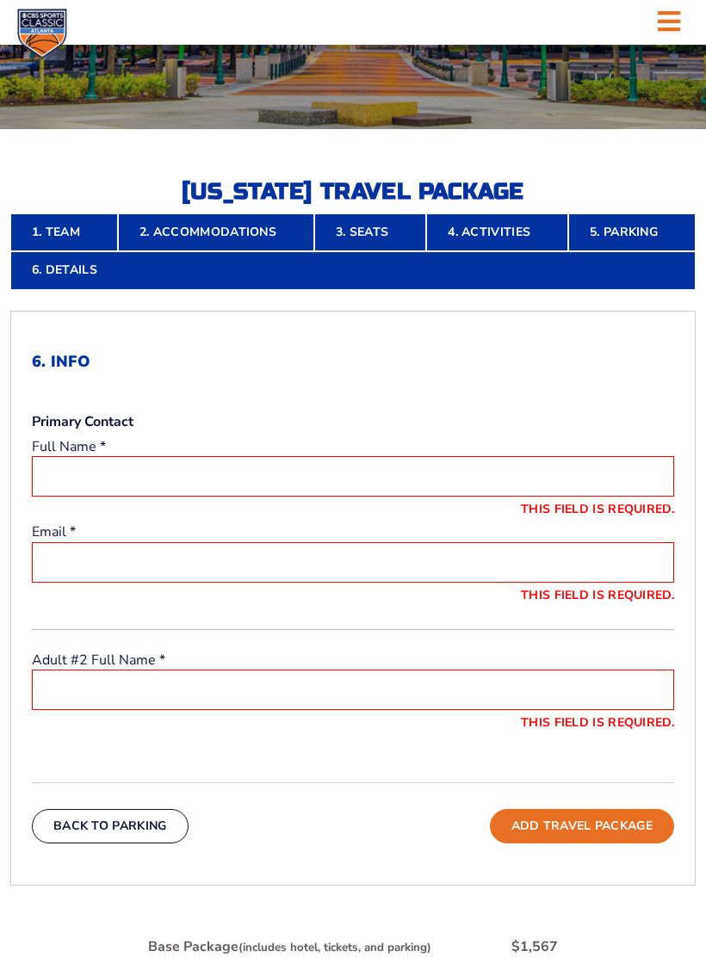
click at [170, 472] on input "This field is required." at bounding box center [353, 476] width 642 height 40
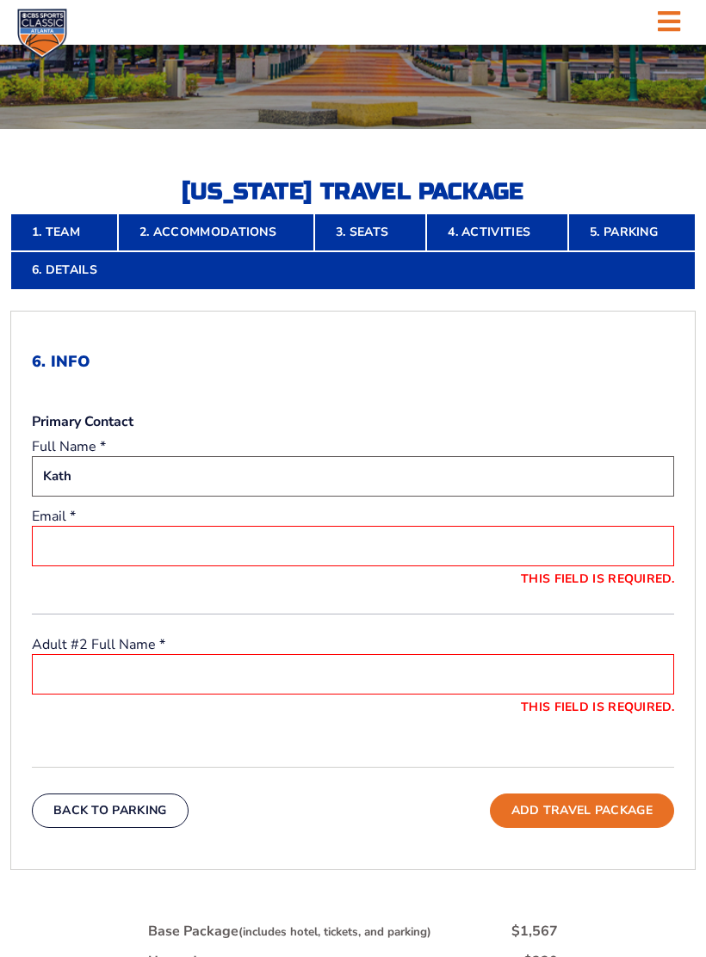
type input "Kathy Franke"
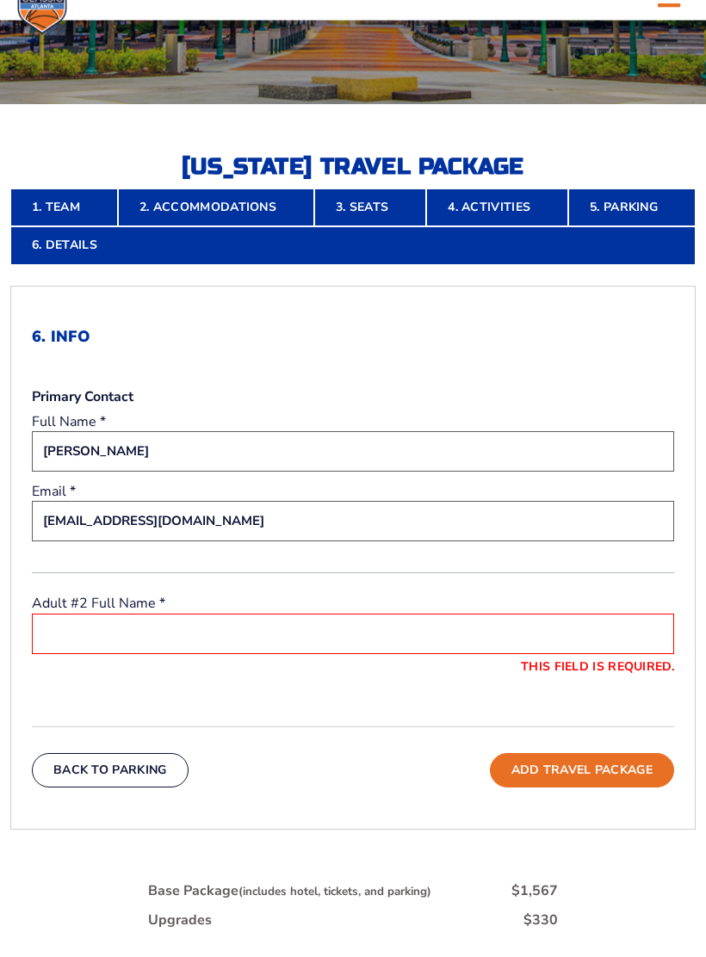
type input "kfrankerocks@yahoo.com"
click at [381, 639] on input "This field is required." at bounding box center [353, 659] width 642 height 40
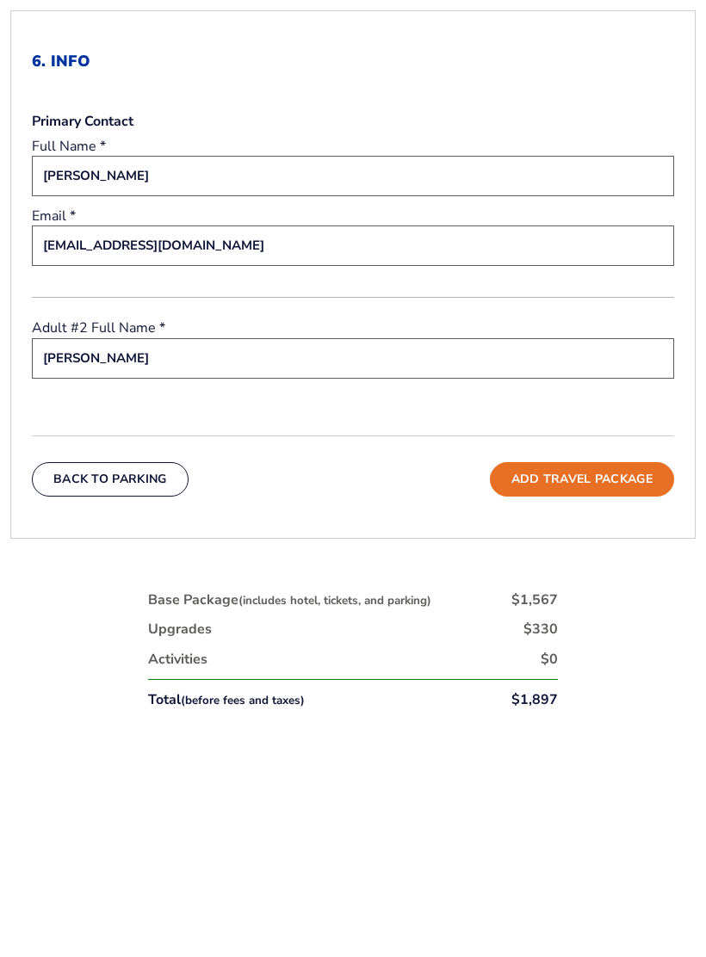
scroll to position [435, 0]
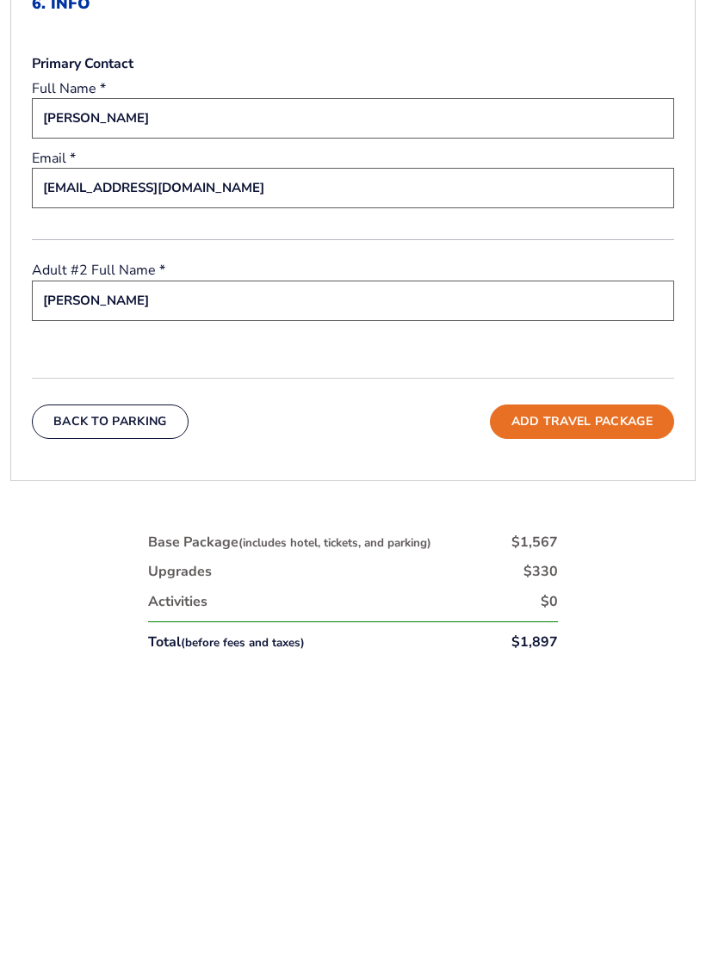
type input "Marty Franke"
click at [581, 695] on button "Add Travel Package" at bounding box center [582, 712] width 184 height 34
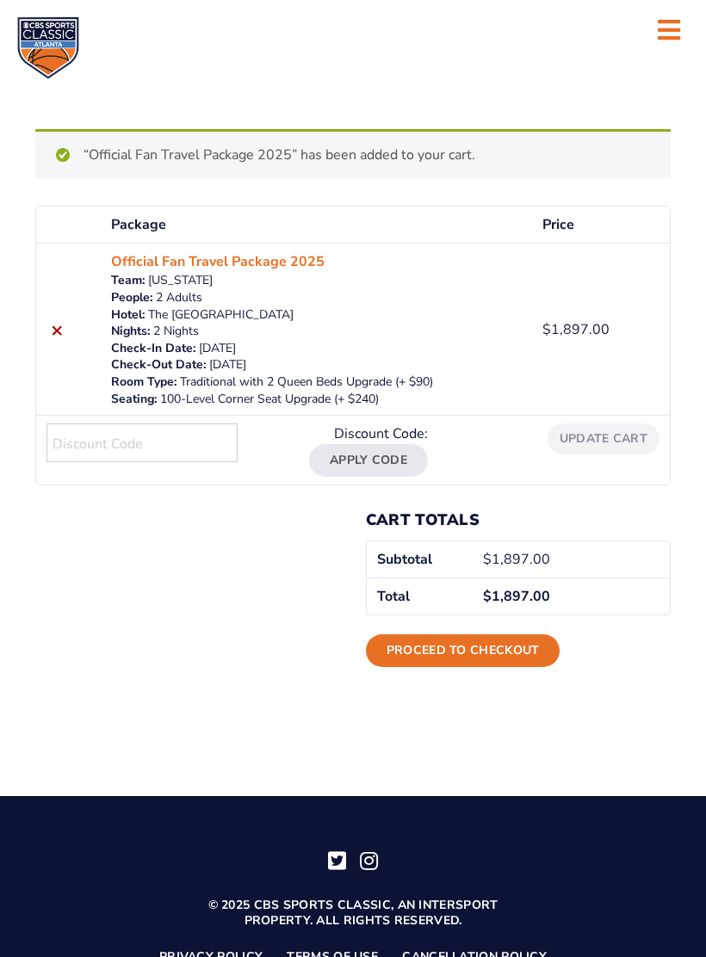
scroll to position [129, 0]
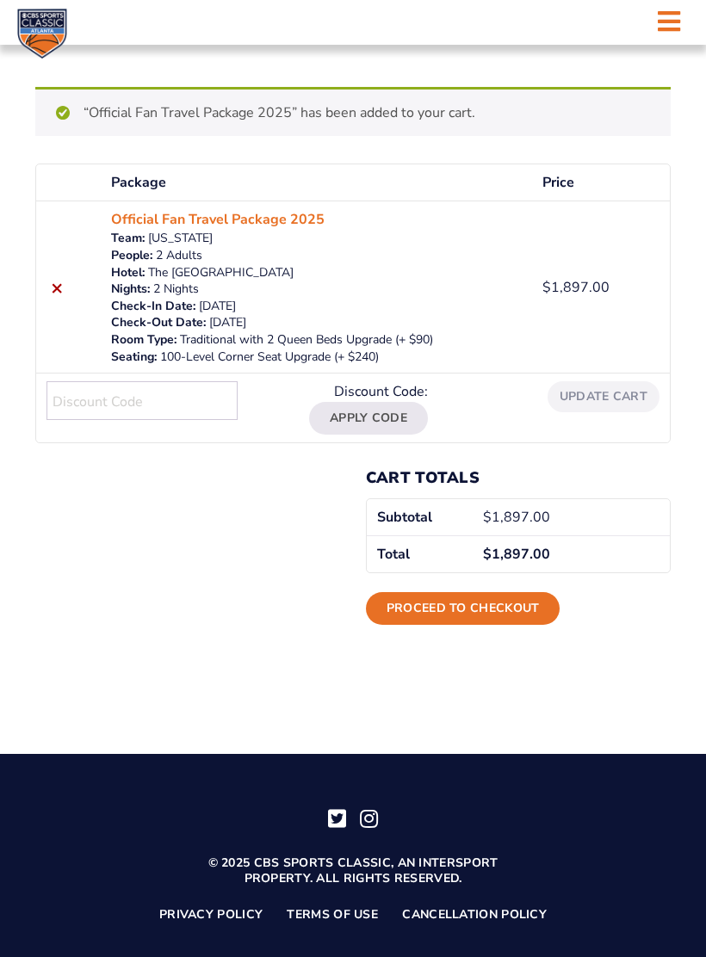
click at [491, 596] on link "Proceed to checkout" at bounding box center [463, 608] width 195 height 33
